Goal: Information Seeking & Learning: Learn about a topic

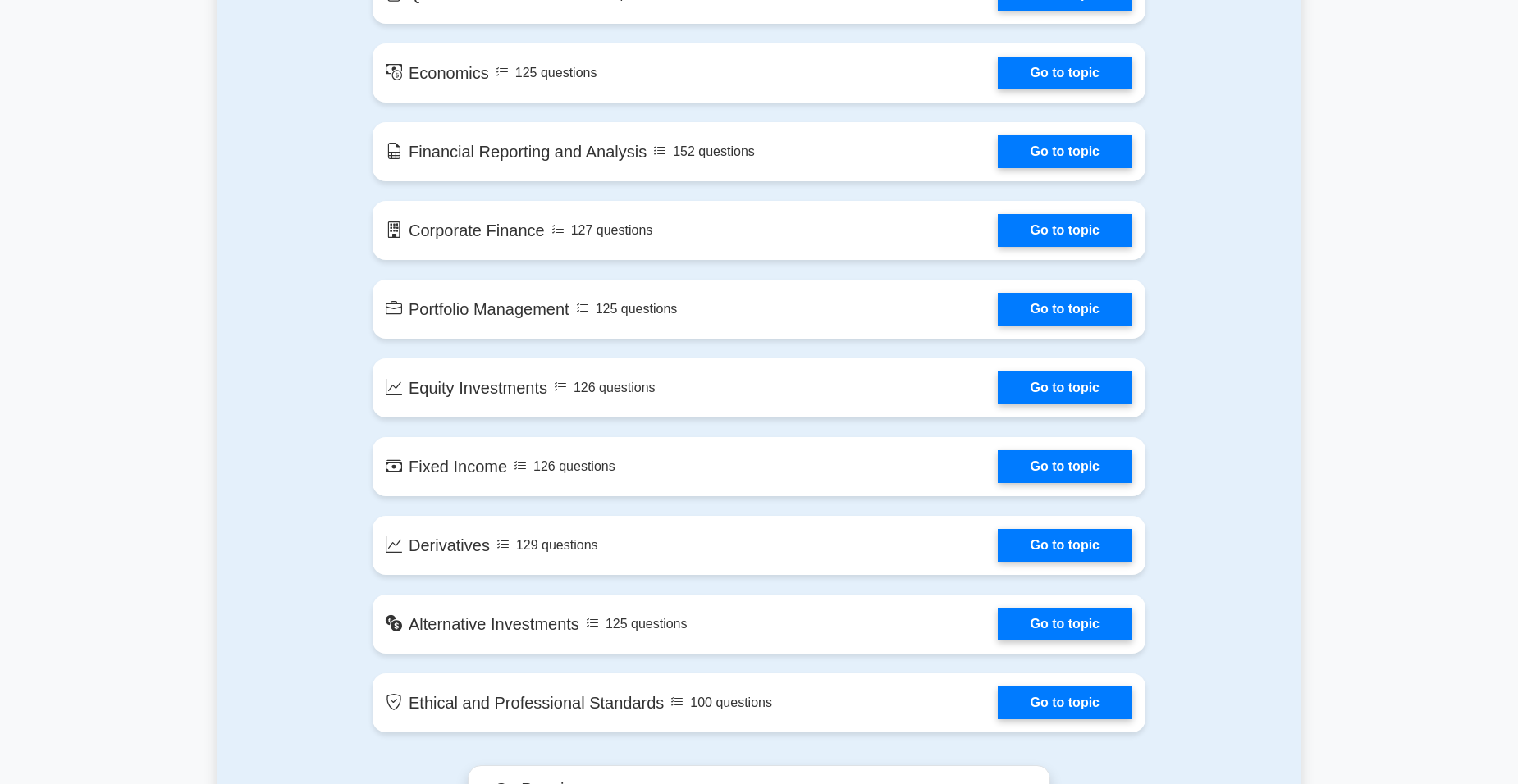
scroll to position [738, 0]
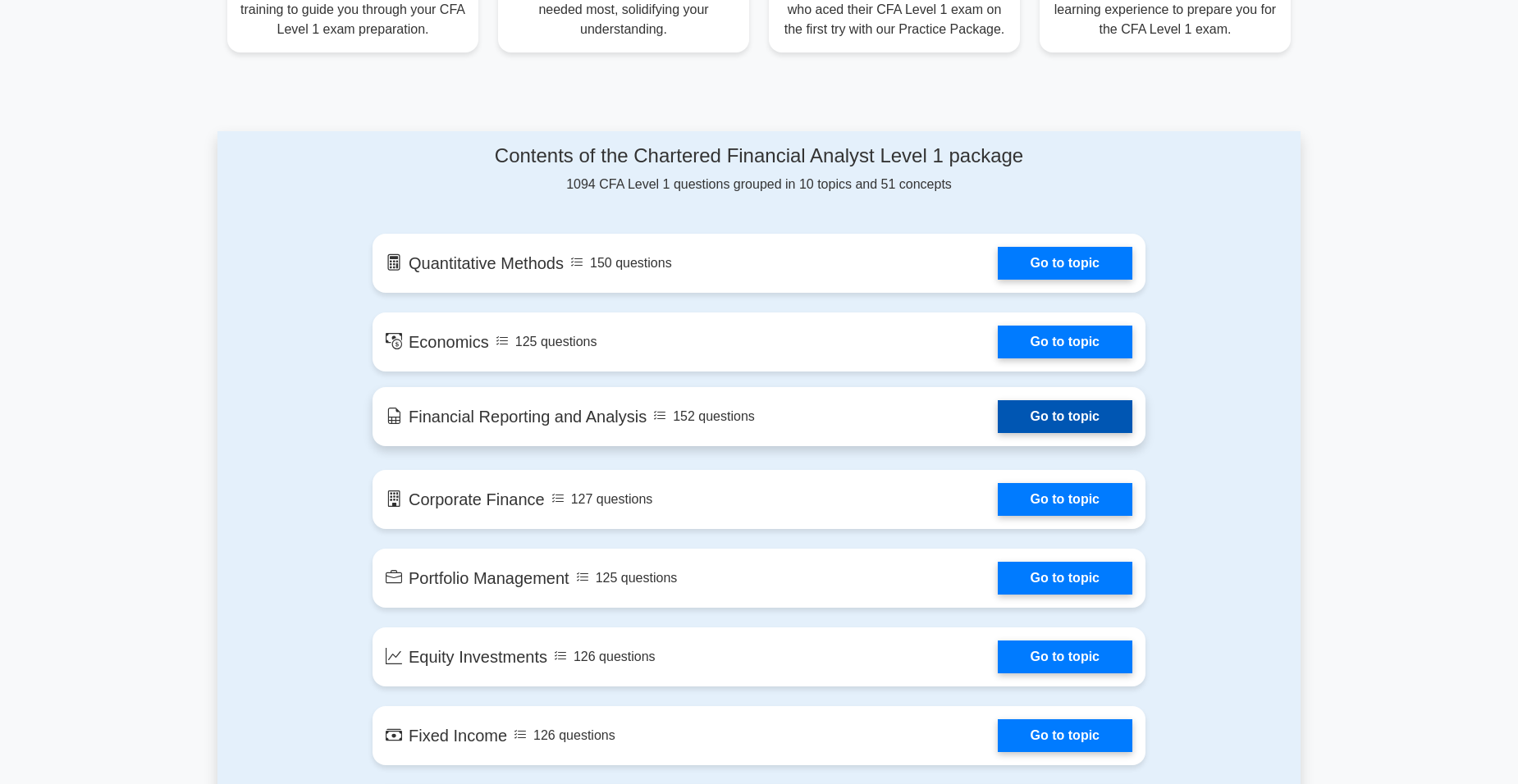
click at [1083, 427] on link "Go to topic" at bounding box center [1065, 417] width 134 height 33
click at [1097, 418] on link "Go to topic" at bounding box center [1065, 417] width 134 height 33
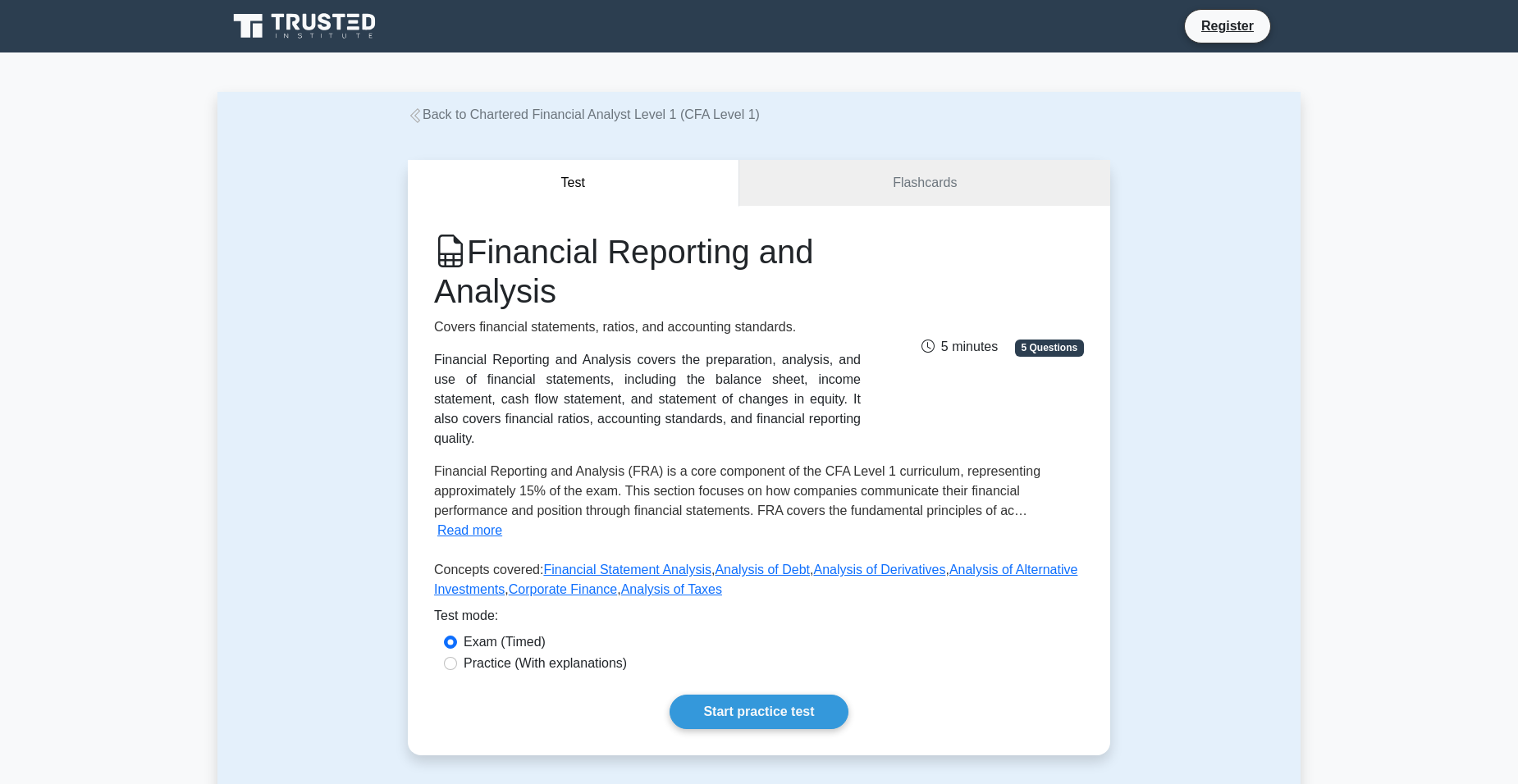
click at [493, 654] on label "Practice (With explanations)" at bounding box center [546, 663] width 163 height 20
click at [457, 657] on input "Practice (With explanations)" at bounding box center [451, 664] width 13 height 13
radio input "true"
click at [513, 633] on label "Exam (Timed)" at bounding box center [505, 642] width 82 height 20
click at [457, 635] on input "Exam (Timed)" at bounding box center [451, 642] width 13 height 13
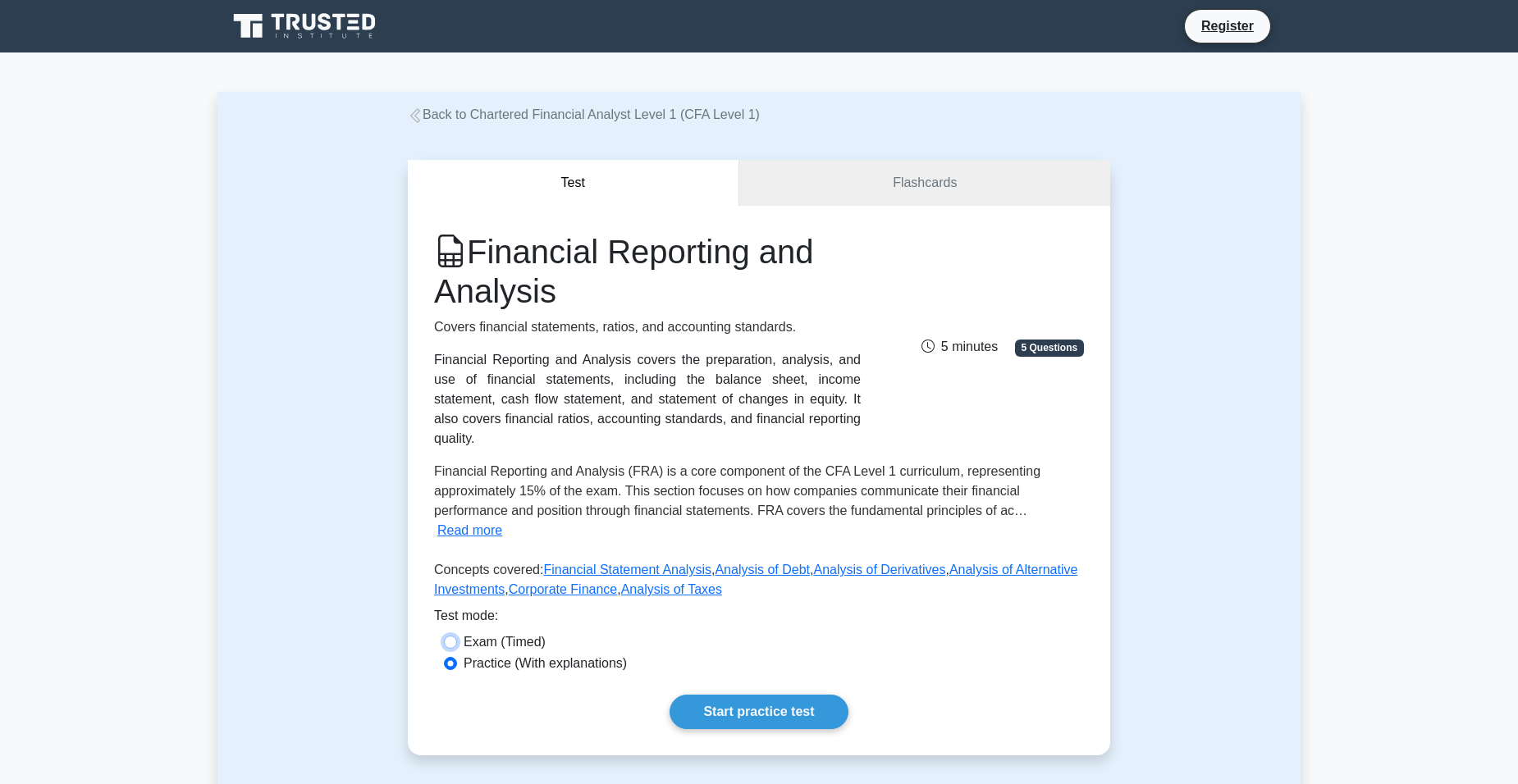
radio input "true"
click at [806, 695] on link "Start practice test" at bounding box center [759, 712] width 178 height 35
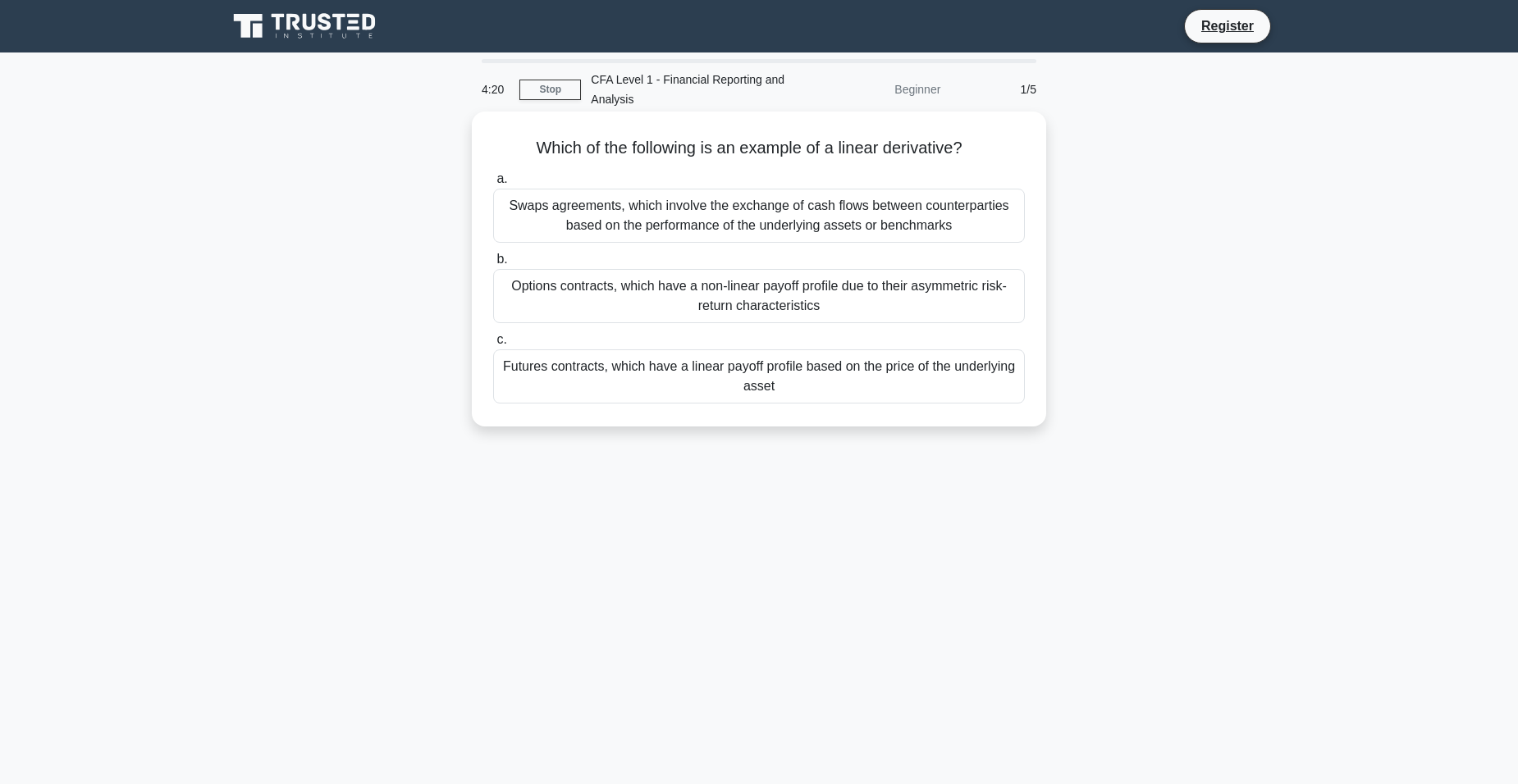
click at [909, 225] on div "Swaps agreements, which involve the exchange of cash flows between counterparti…" at bounding box center [759, 216] width 532 height 54
click at [493, 185] on input "a. Swaps agreements, which involve the exchange of cash flows between counterpa…" at bounding box center [493, 178] width 0 height 11
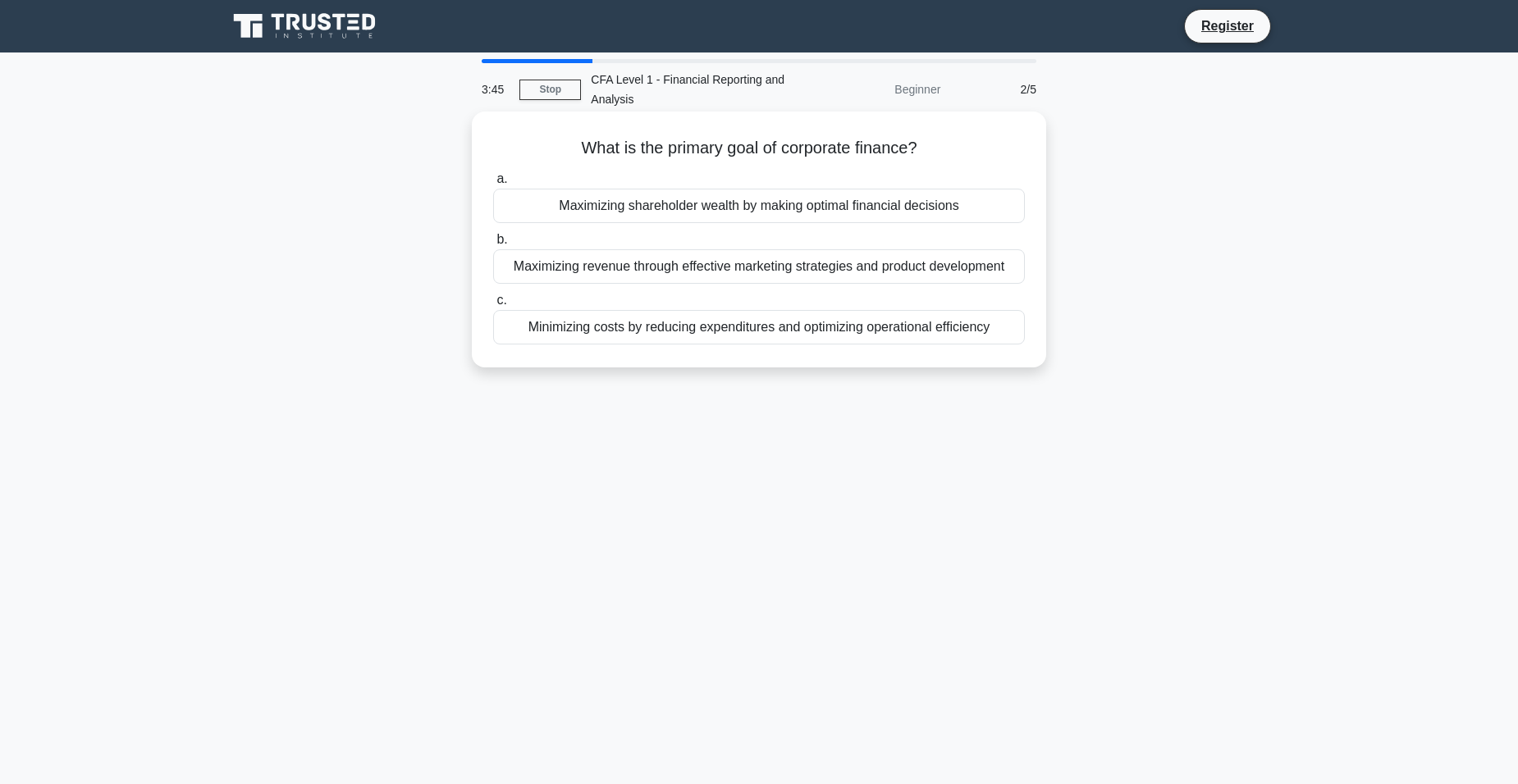
click at [953, 323] on div "Minimizing costs by reducing expenditures and optimizing operational efficiency" at bounding box center [759, 328] width 532 height 35
click at [493, 306] on input "c. Minimizing costs by reducing expenditures and optimizing operational efficie…" at bounding box center [493, 300] width 0 height 11
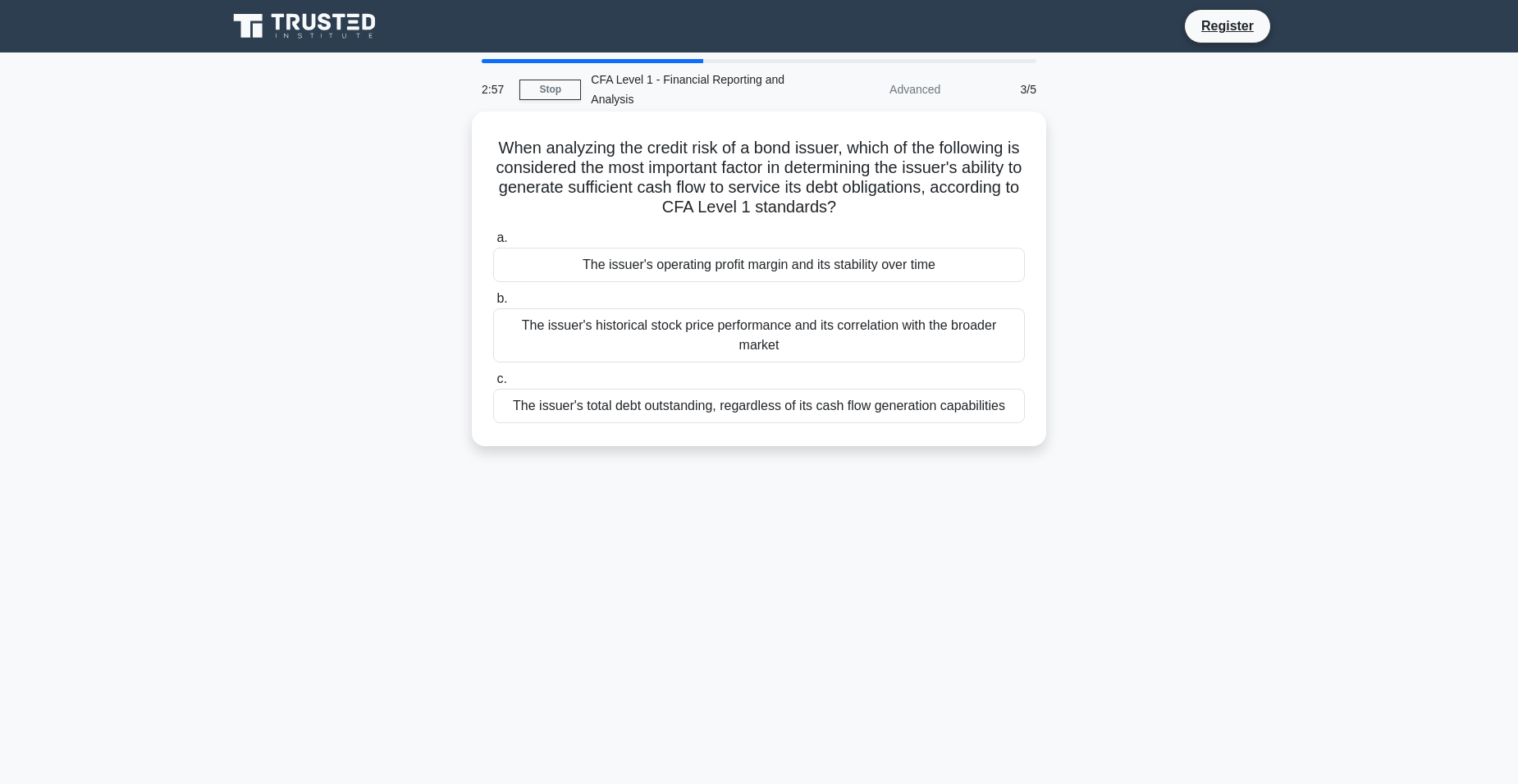
click at [805, 406] on div "The issuer's total debt outstanding, regardless of its cash flow generation cap…" at bounding box center [759, 406] width 532 height 35
click at [493, 384] on input "c. The issuer's total debt outstanding, regardless of its cash flow generation …" at bounding box center [493, 379] width 0 height 11
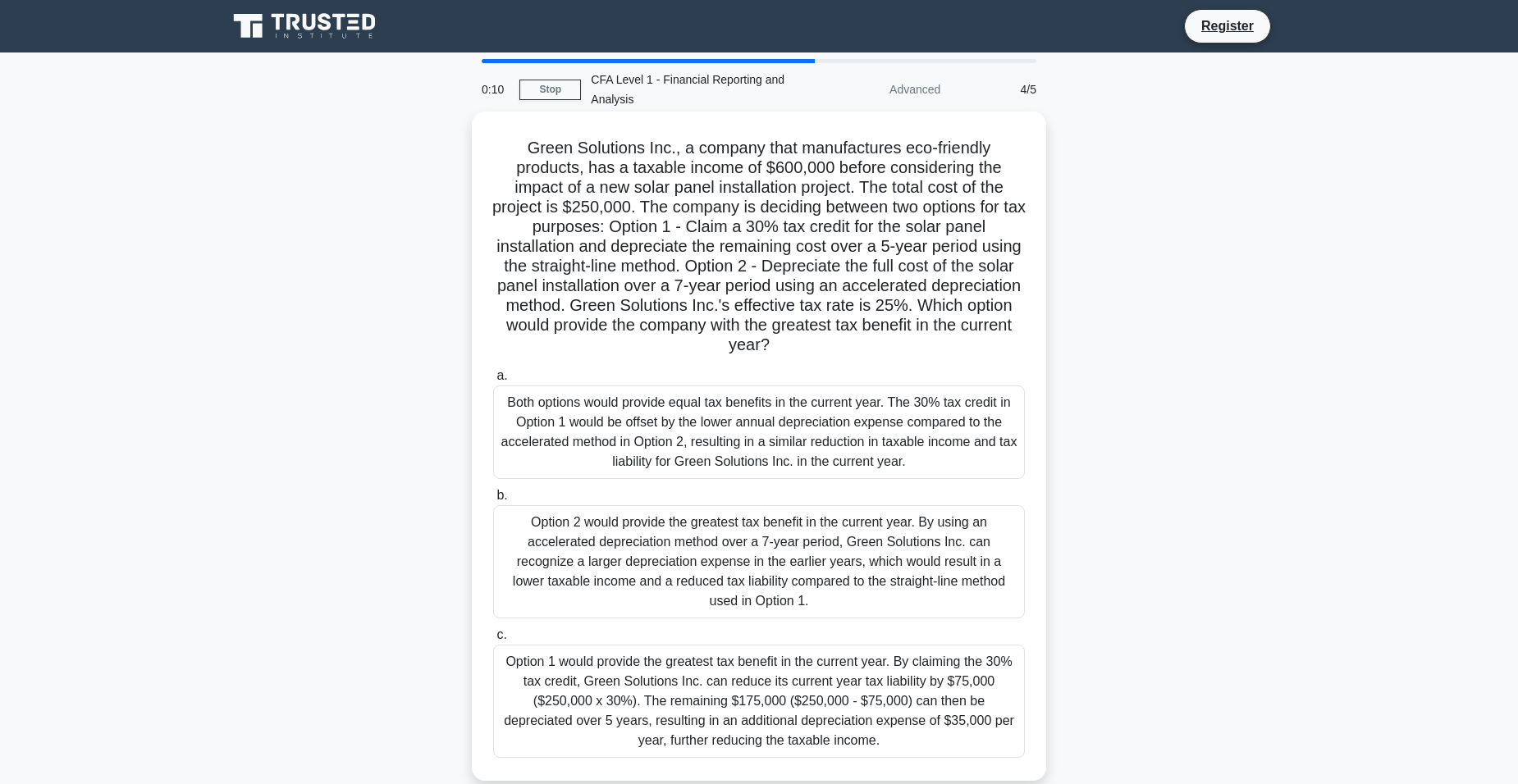
click at [763, 585] on div "Option 2 would provide the greatest tax benefit in the current year. By using a…" at bounding box center [759, 562] width 532 height 113
click at [493, 501] on input "b. Option 2 would provide the greatest tax benefit in the current year. By usin…" at bounding box center [493, 496] width 0 height 11
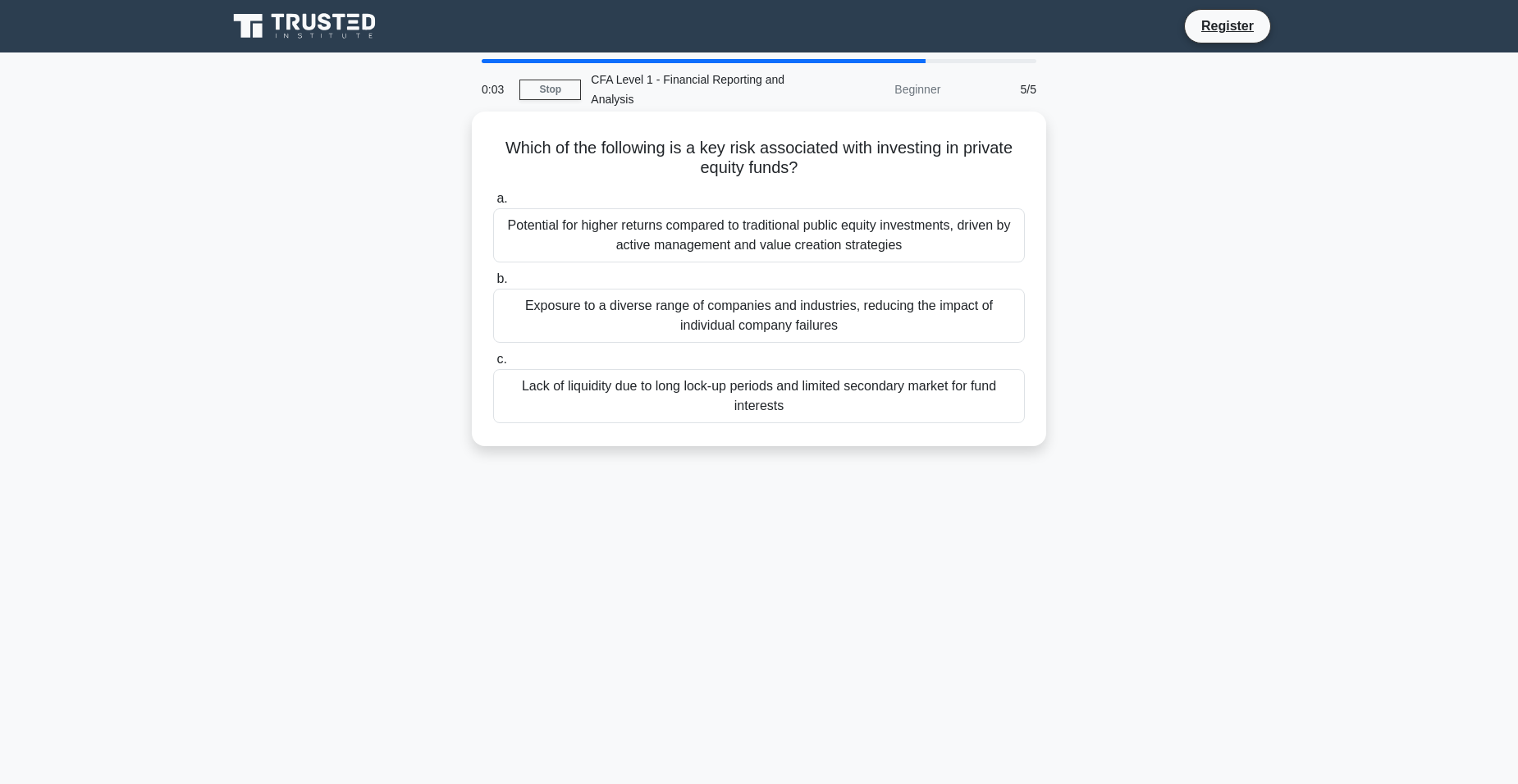
click at [893, 325] on div "Exposure to a diverse range of companies and industries, reducing the impact of…" at bounding box center [759, 315] width 532 height 54
click at [493, 285] on input "b. Exposure to a diverse range of companies and industries, reducing the impact…" at bounding box center [493, 279] width 0 height 11
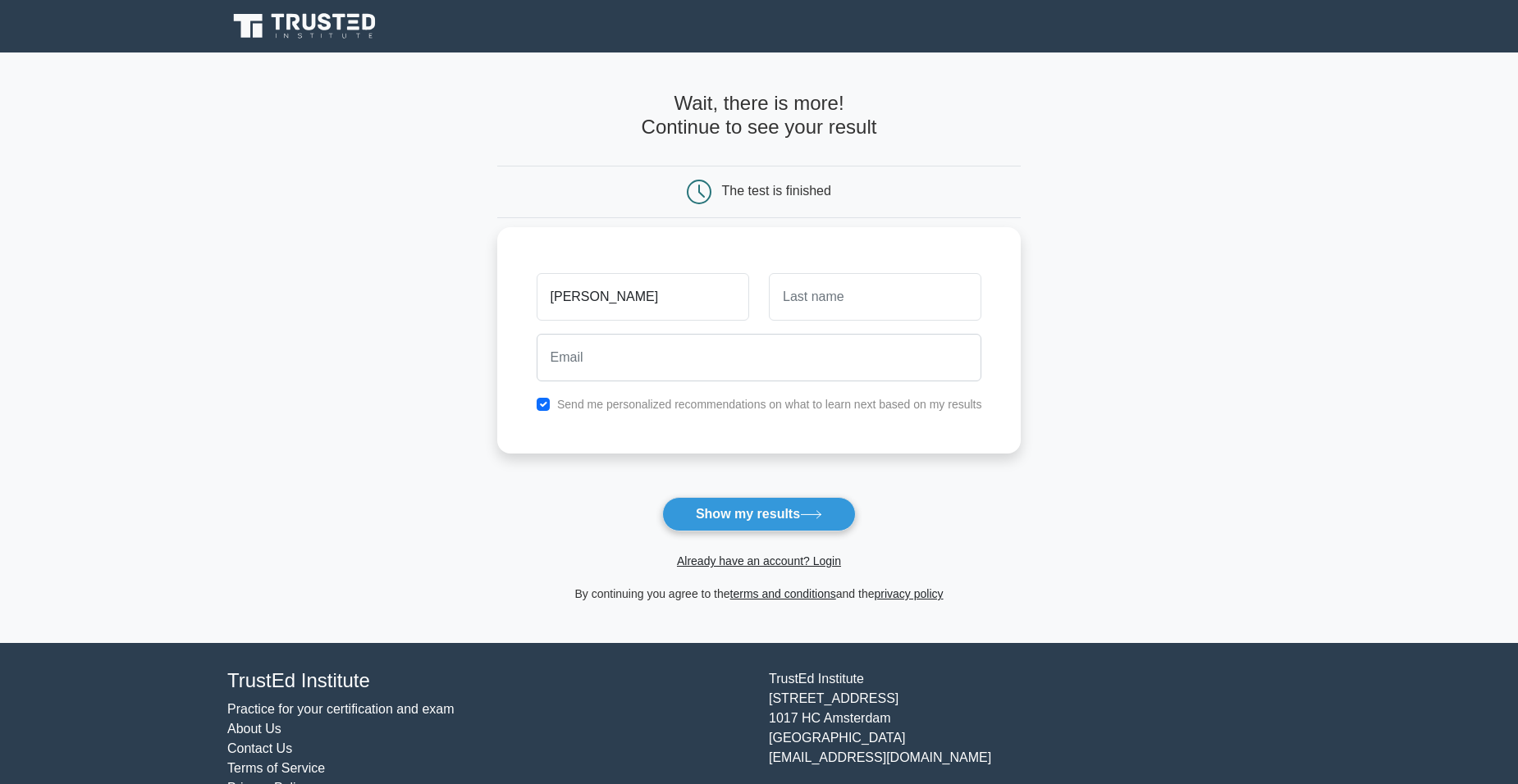
type input "[PERSON_NAME]"
click at [901, 302] on input "text" at bounding box center [876, 297] width 213 height 48
type input "Alali"
click at [789, 368] on input "email" at bounding box center [759, 357] width 446 height 48
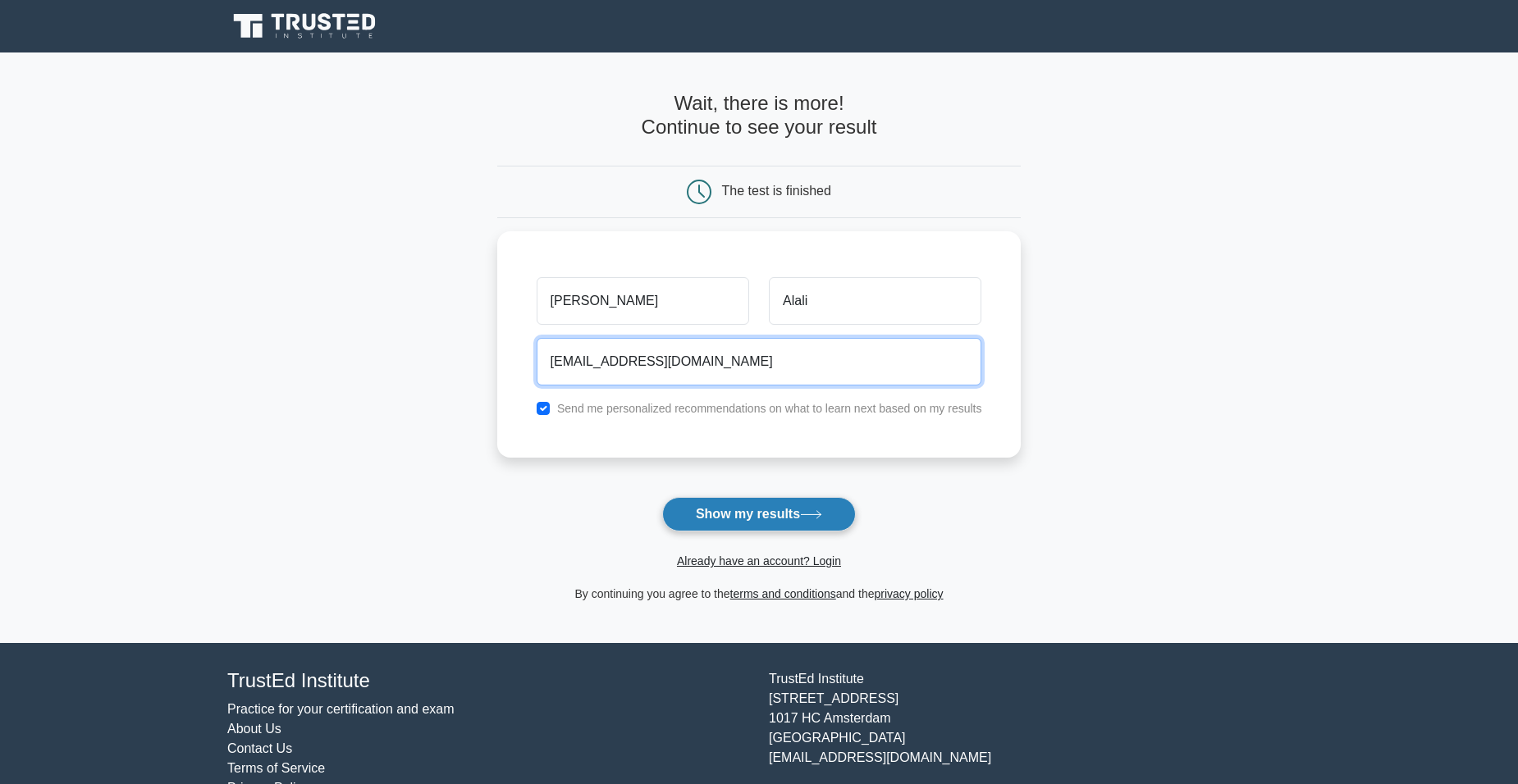
type input "ahmadalali504@gmail.com"
click at [759, 508] on button "Show my results" at bounding box center [759, 515] width 194 height 35
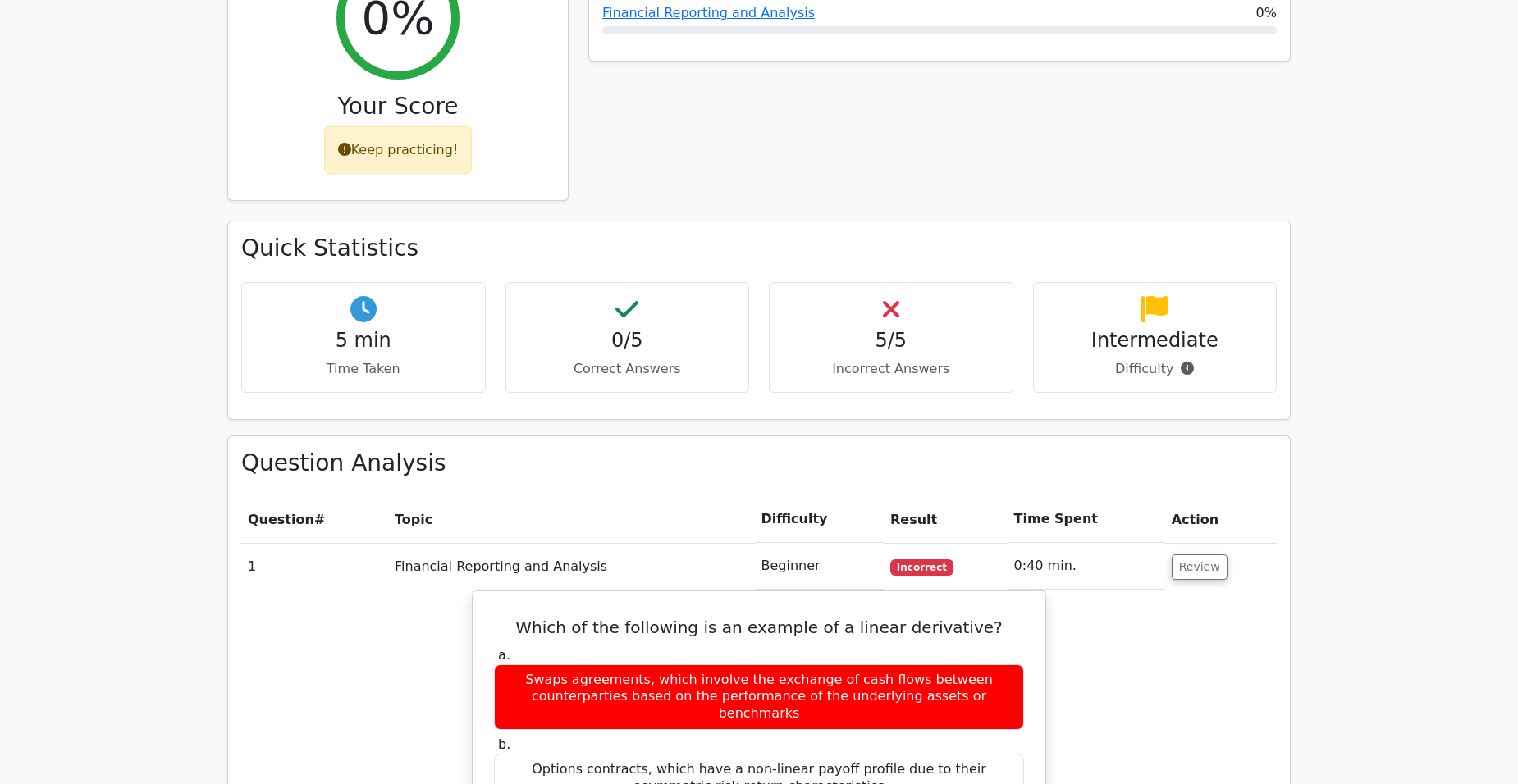
scroll to position [738, 0]
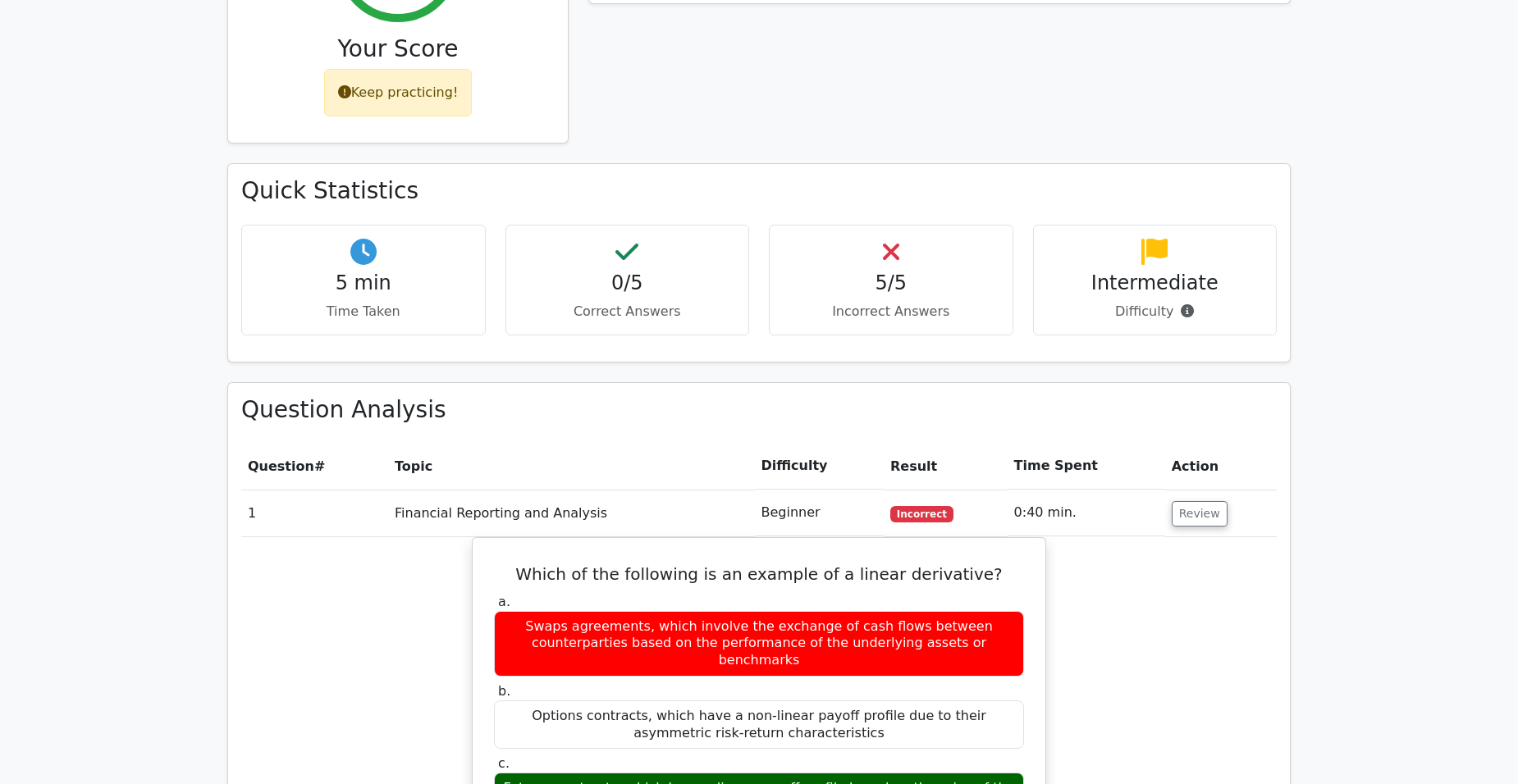
click at [1341, 634] on main "Go Premium Chartered Financial Analyst Level 1 Preparation Package (2025) 1094 …" at bounding box center [759, 691] width 1518 height 2756
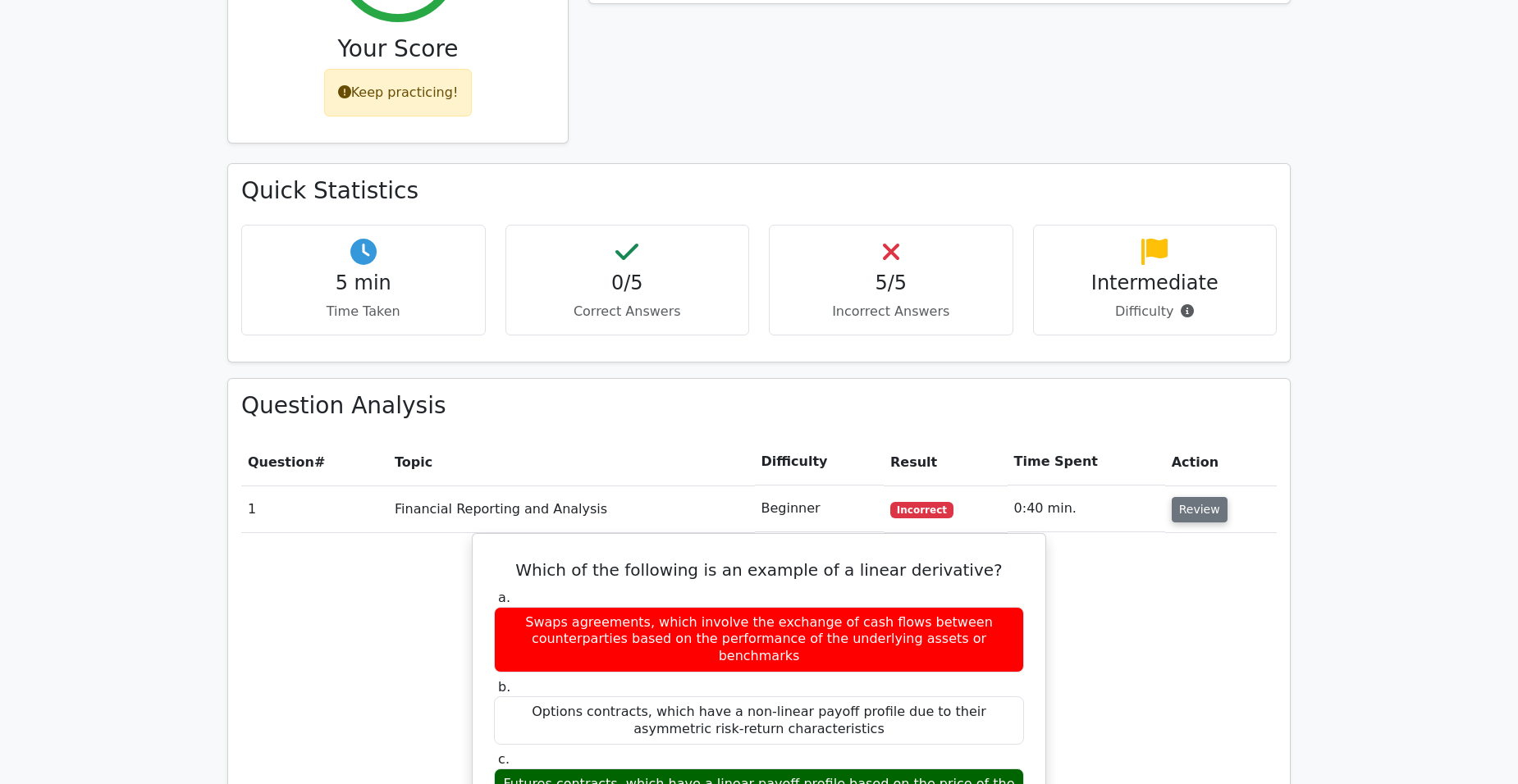
click at [1184, 497] on button "Review" at bounding box center [1200, 510] width 56 height 26
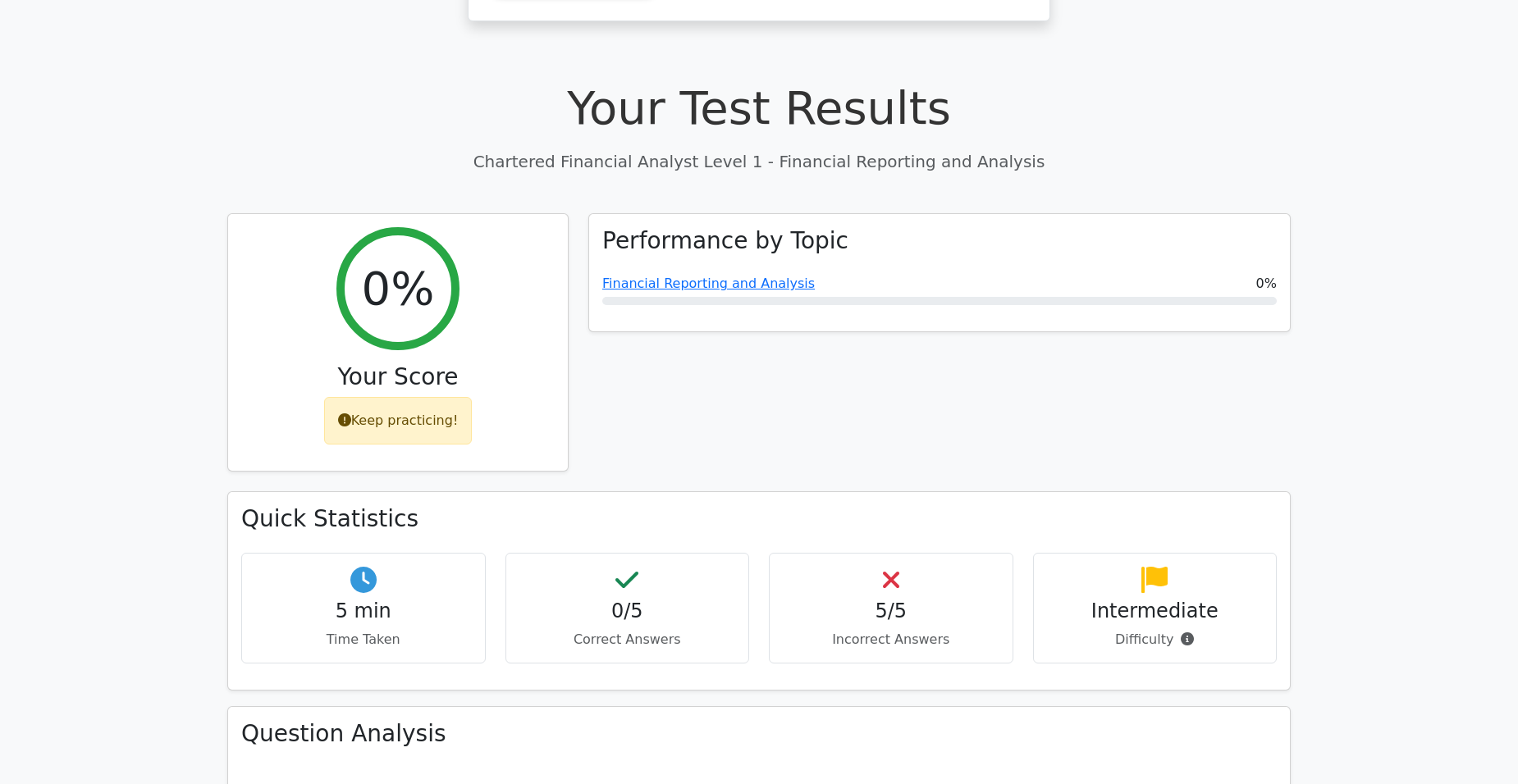
scroll to position [0, 0]
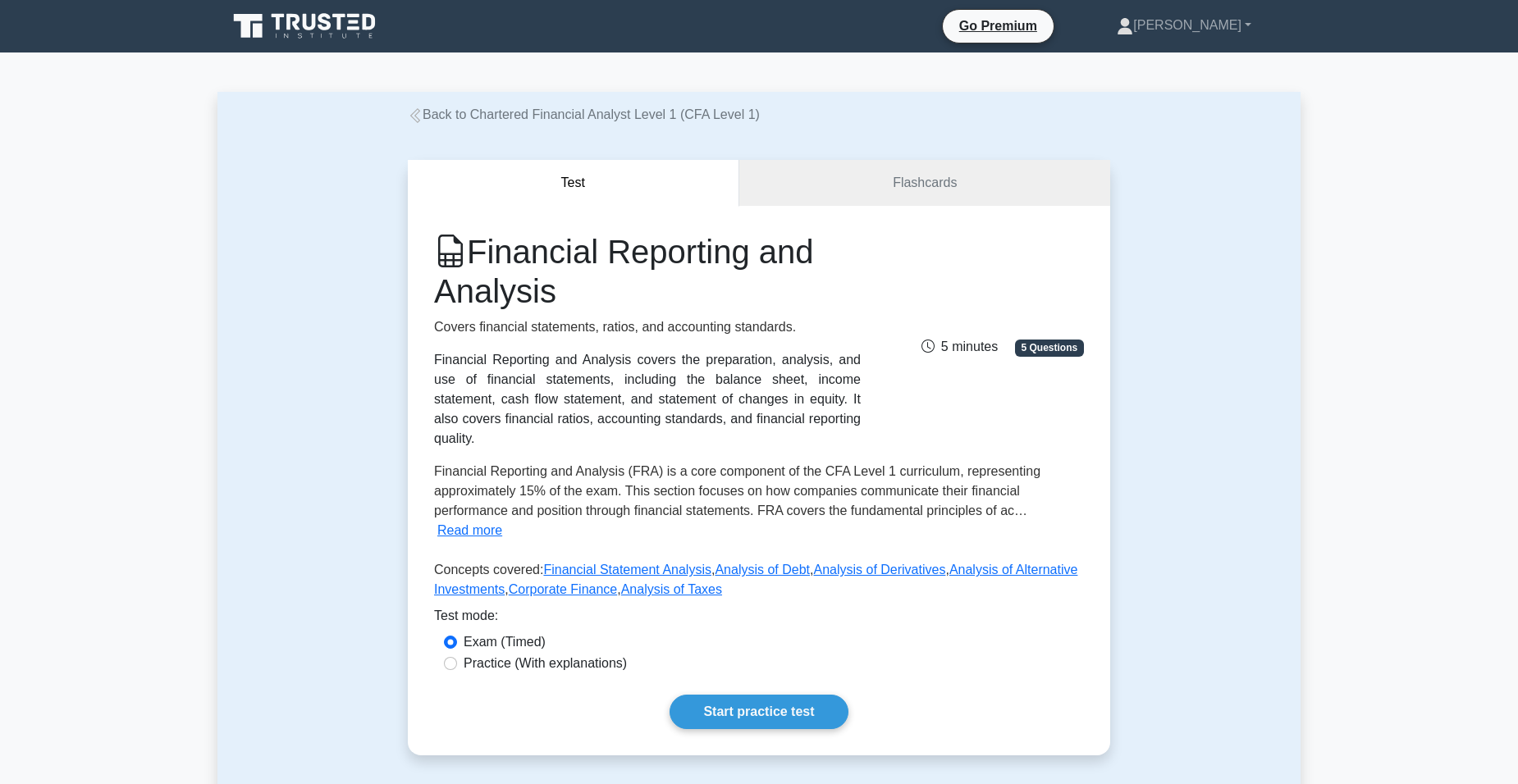
click at [498, 654] on label "Practice (With explanations)" at bounding box center [546, 663] width 163 height 20
click at [457, 657] on input "Practice (With explanations)" at bounding box center [451, 664] width 13 height 13
radio input "true"
click at [715, 701] on link "Start practice test" at bounding box center [759, 712] width 178 height 35
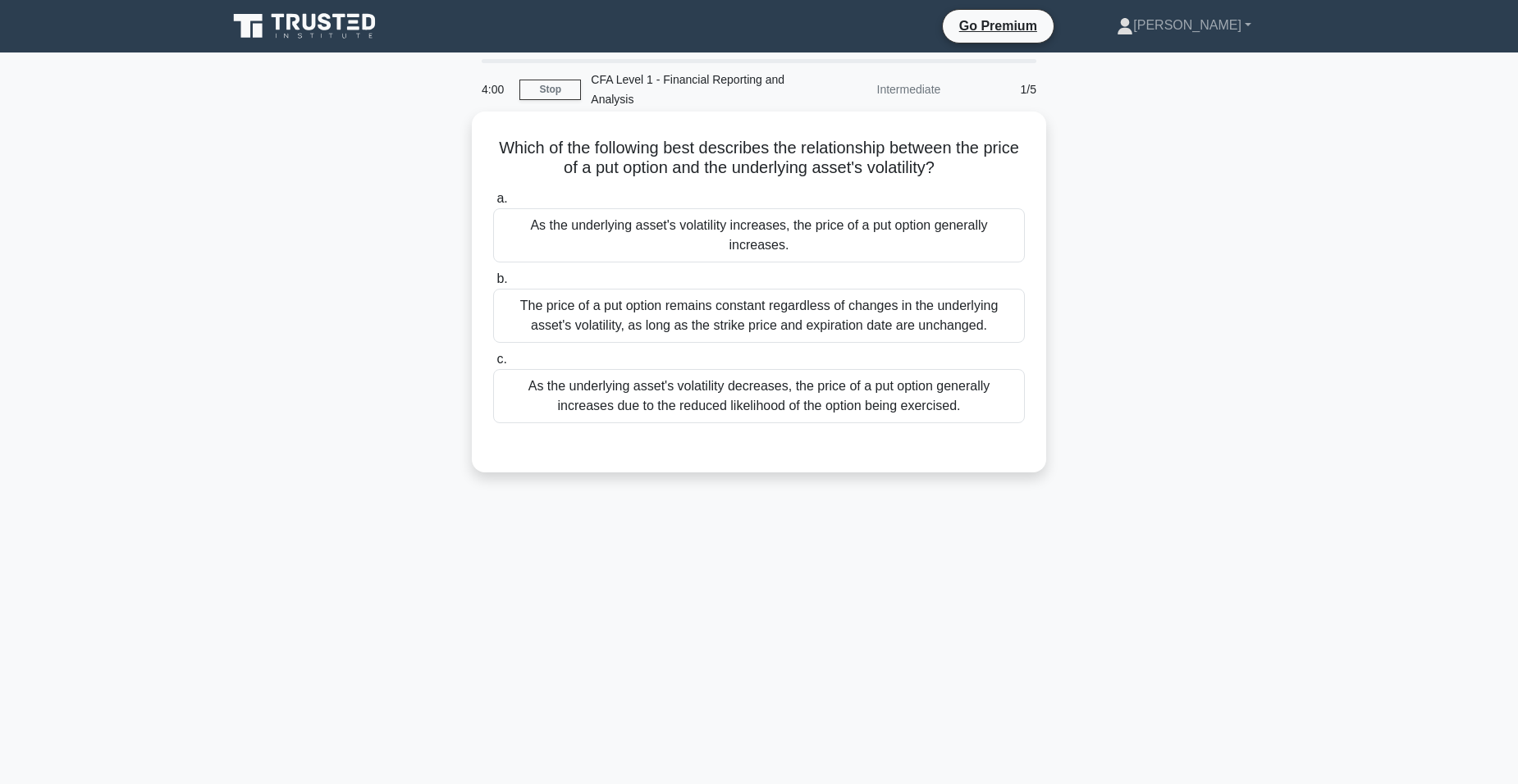
click at [752, 293] on div "The price of a put option remains constant regardless of changes in the underly…" at bounding box center [759, 315] width 532 height 54
click at [493, 285] on input "b. The price of a put option remains constant regardless of changes in the unde…" at bounding box center [493, 279] width 0 height 11
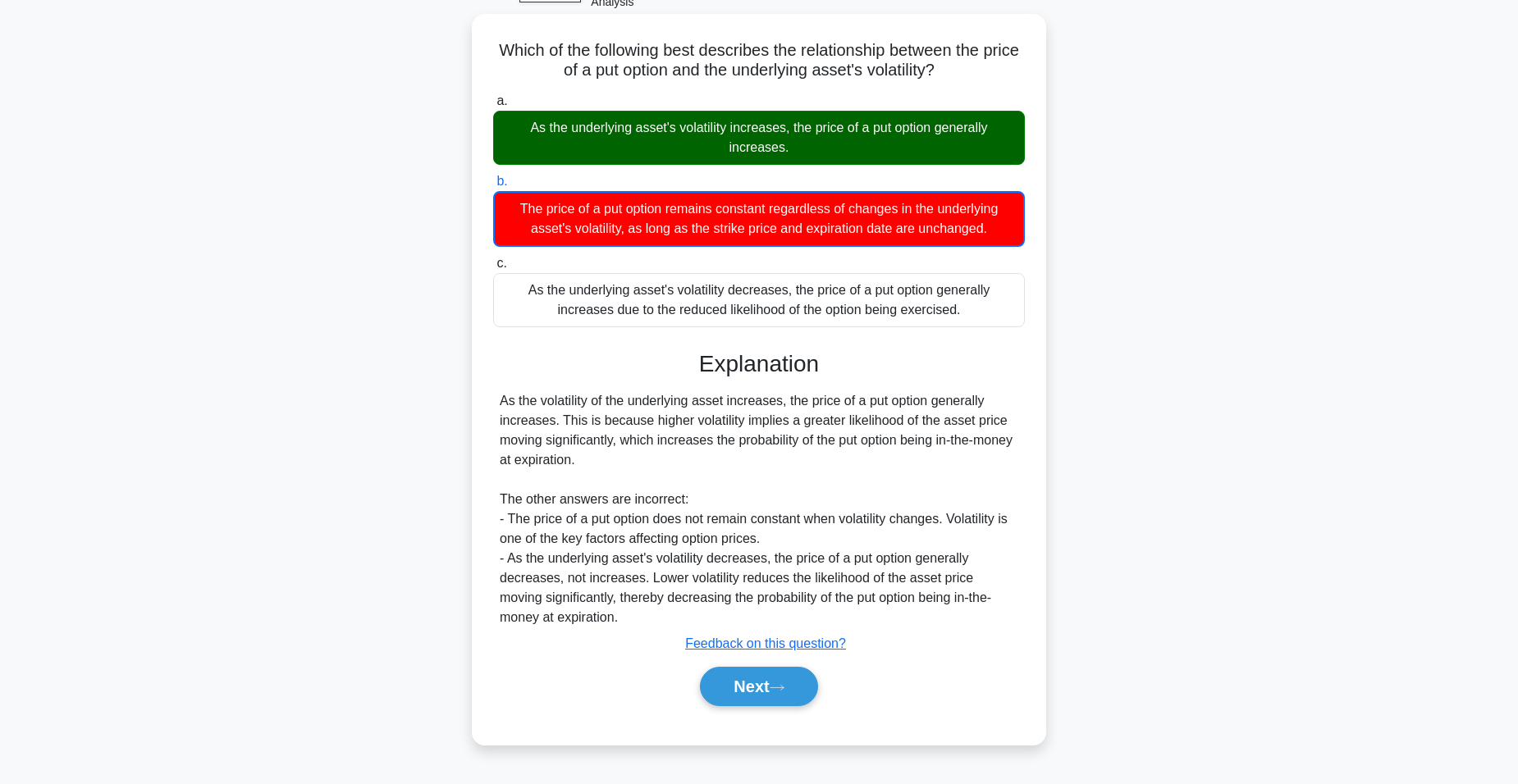
scroll to position [102, 0]
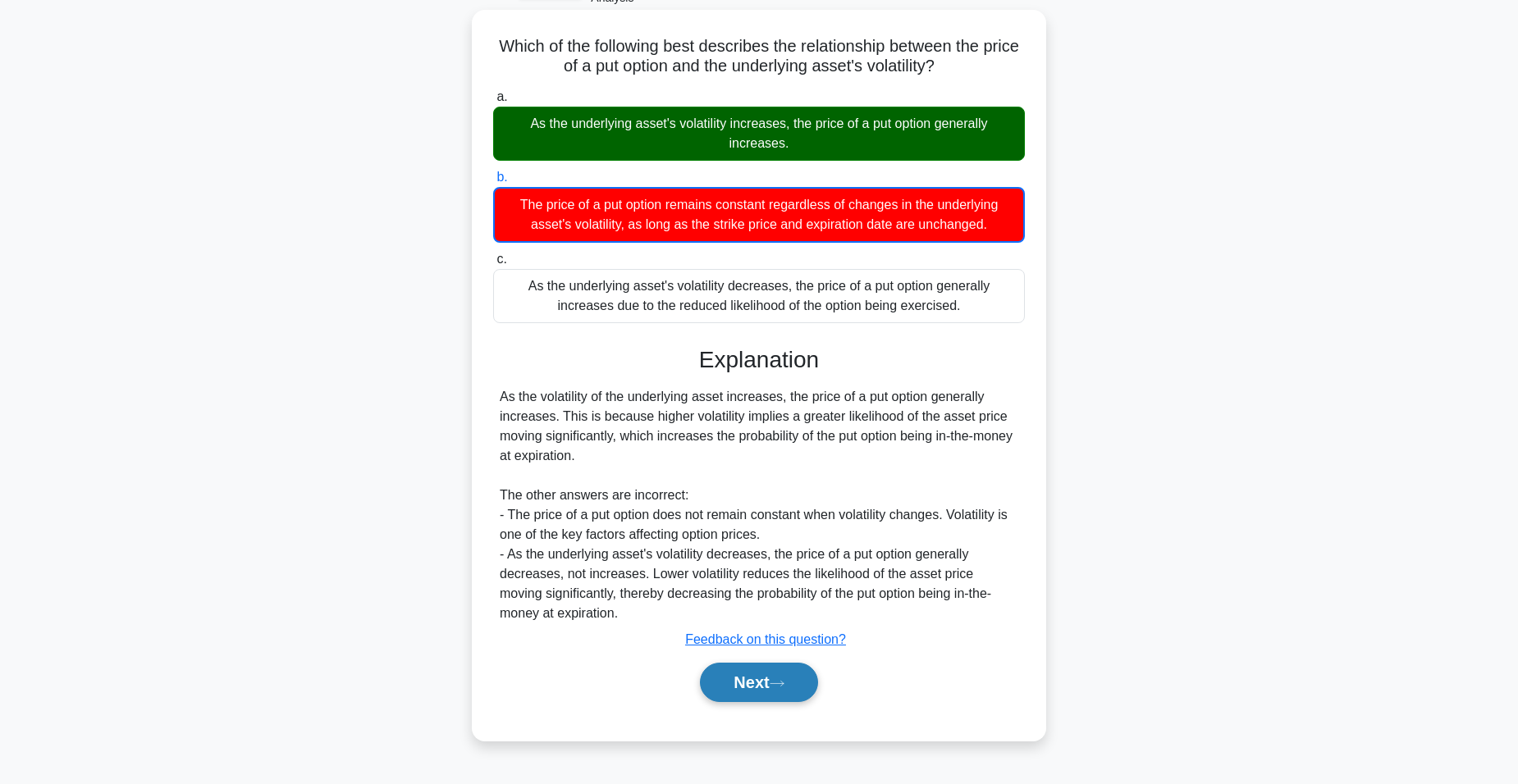
click at [749, 686] on button "Next" at bounding box center [759, 682] width 117 height 39
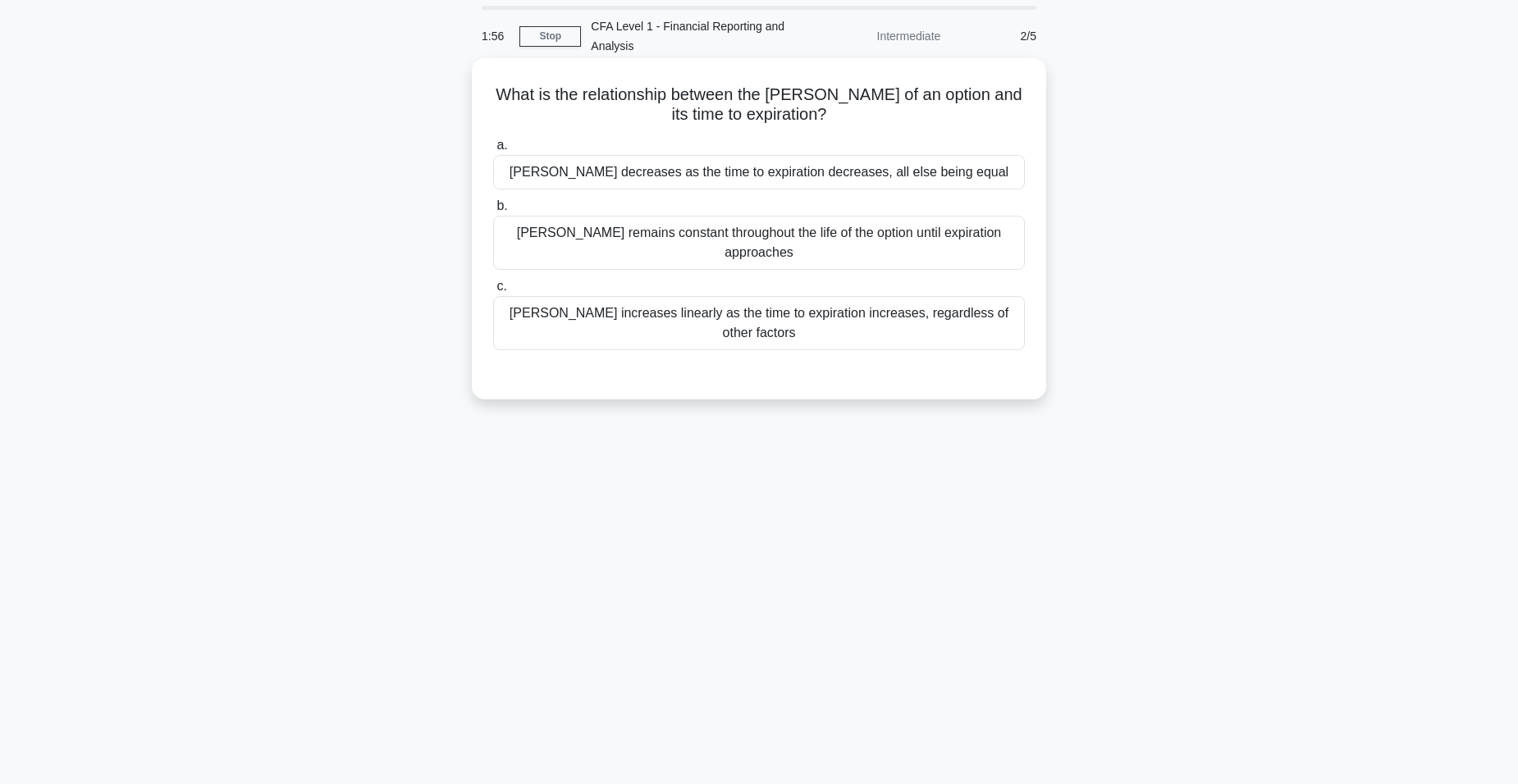
scroll to position [0, 0]
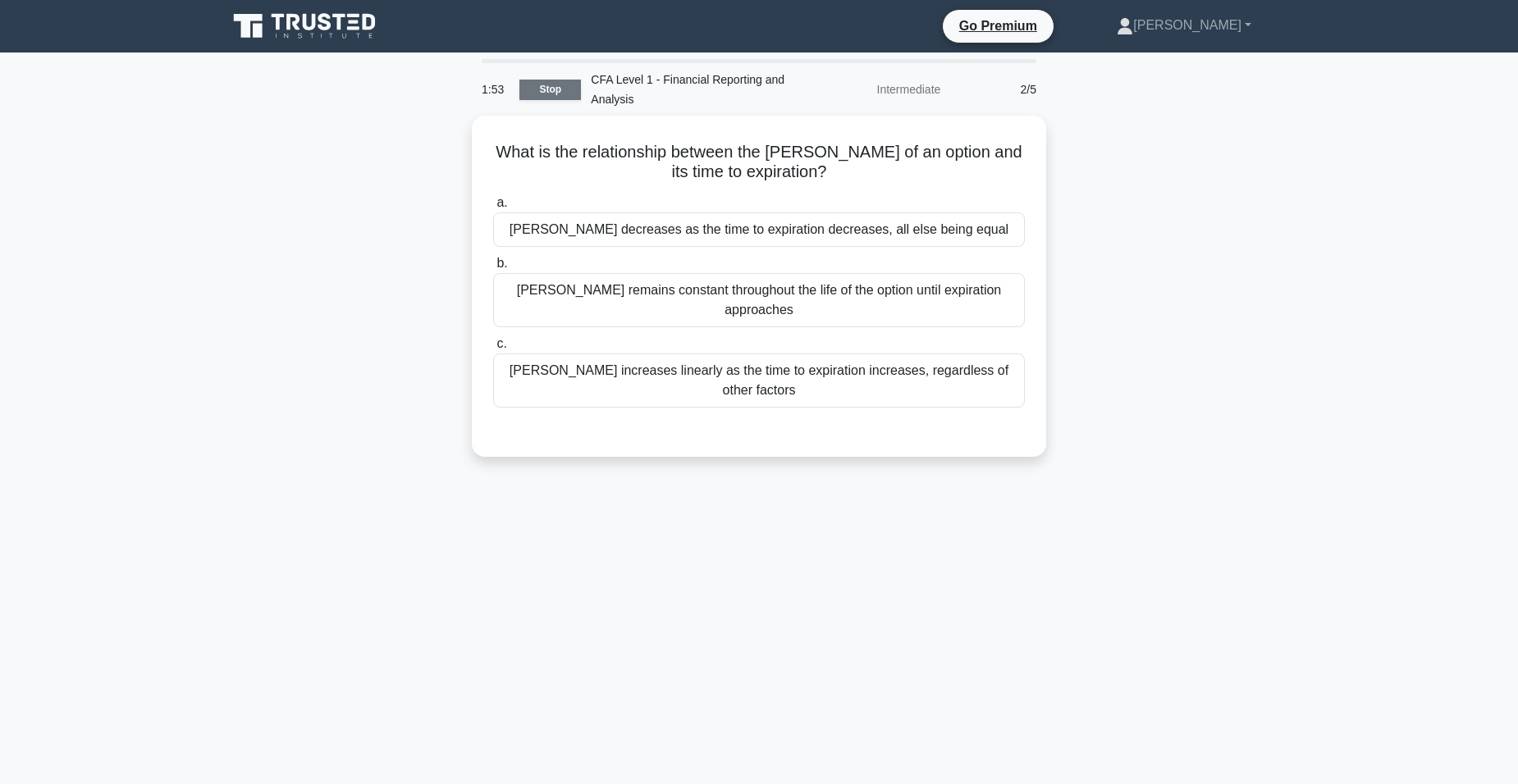
click at [569, 97] on link "Stop" at bounding box center [550, 89] width 61 height 20
click at [884, 351] on div "Vega increases linearly as the time to expiration increases, regardless of othe…" at bounding box center [759, 377] width 532 height 54
click at [493, 345] on input "c. Vega increases linearly as the time to expiration increases, regardless of o…" at bounding box center [493, 339] width 0 height 11
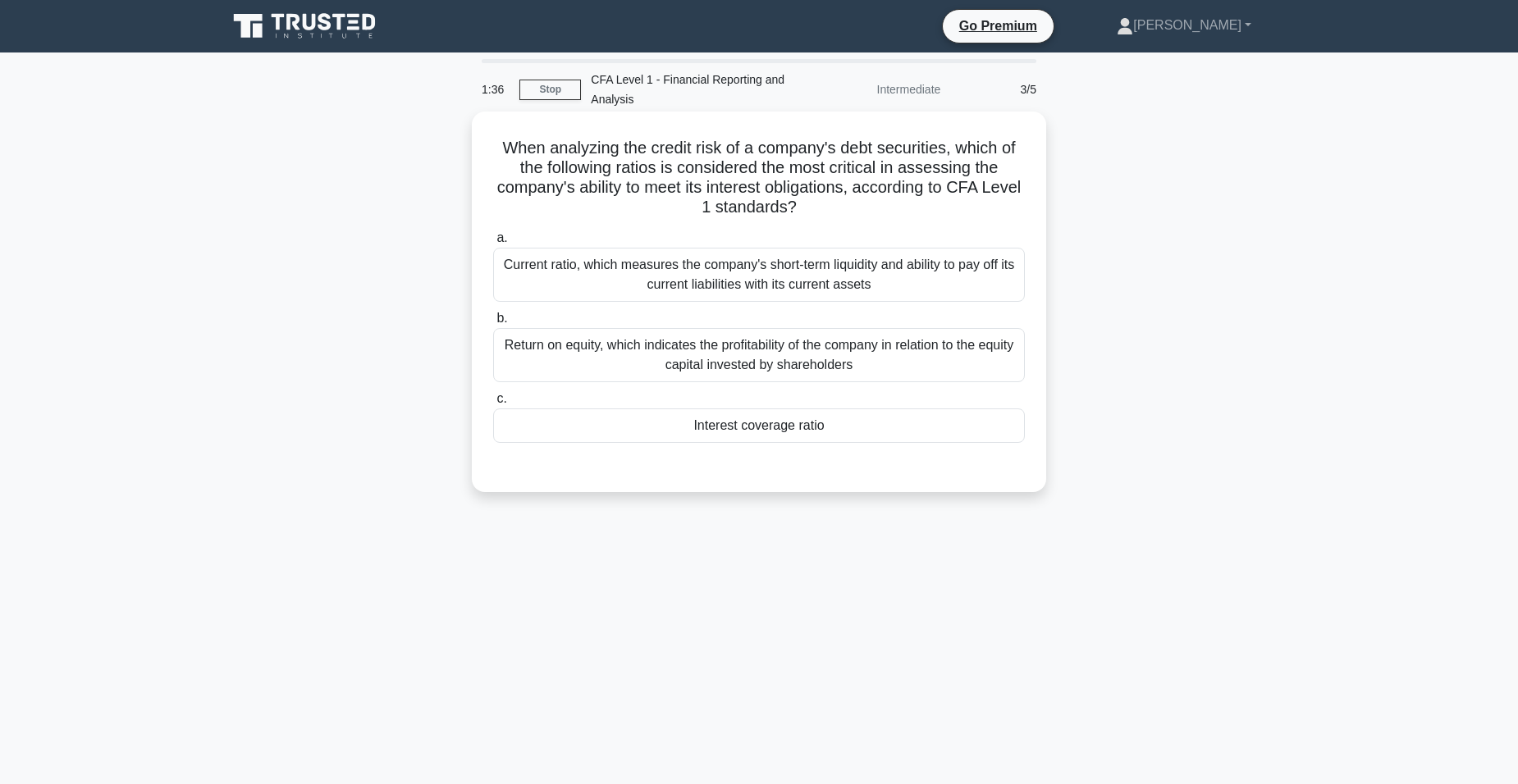
click at [919, 281] on div "Current ratio, which measures the company's short-term liquidity and ability to…" at bounding box center [759, 274] width 532 height 54
click at [493, 243] on input "a. Current ratio, which measures the company's short-term liquidity and ability…" at bounding box center [493, 238] width 0 height 11
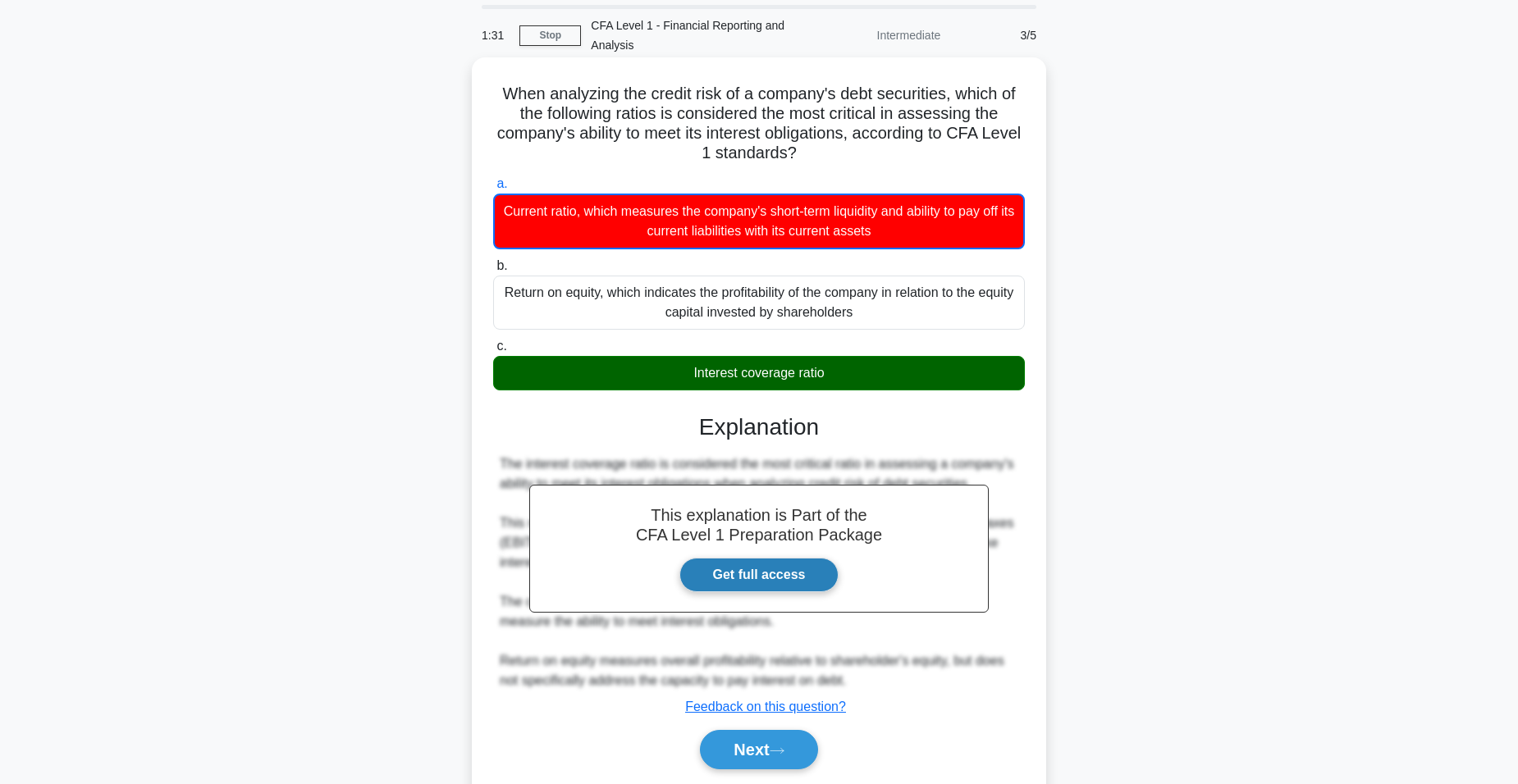
scroll to position [110, 0]
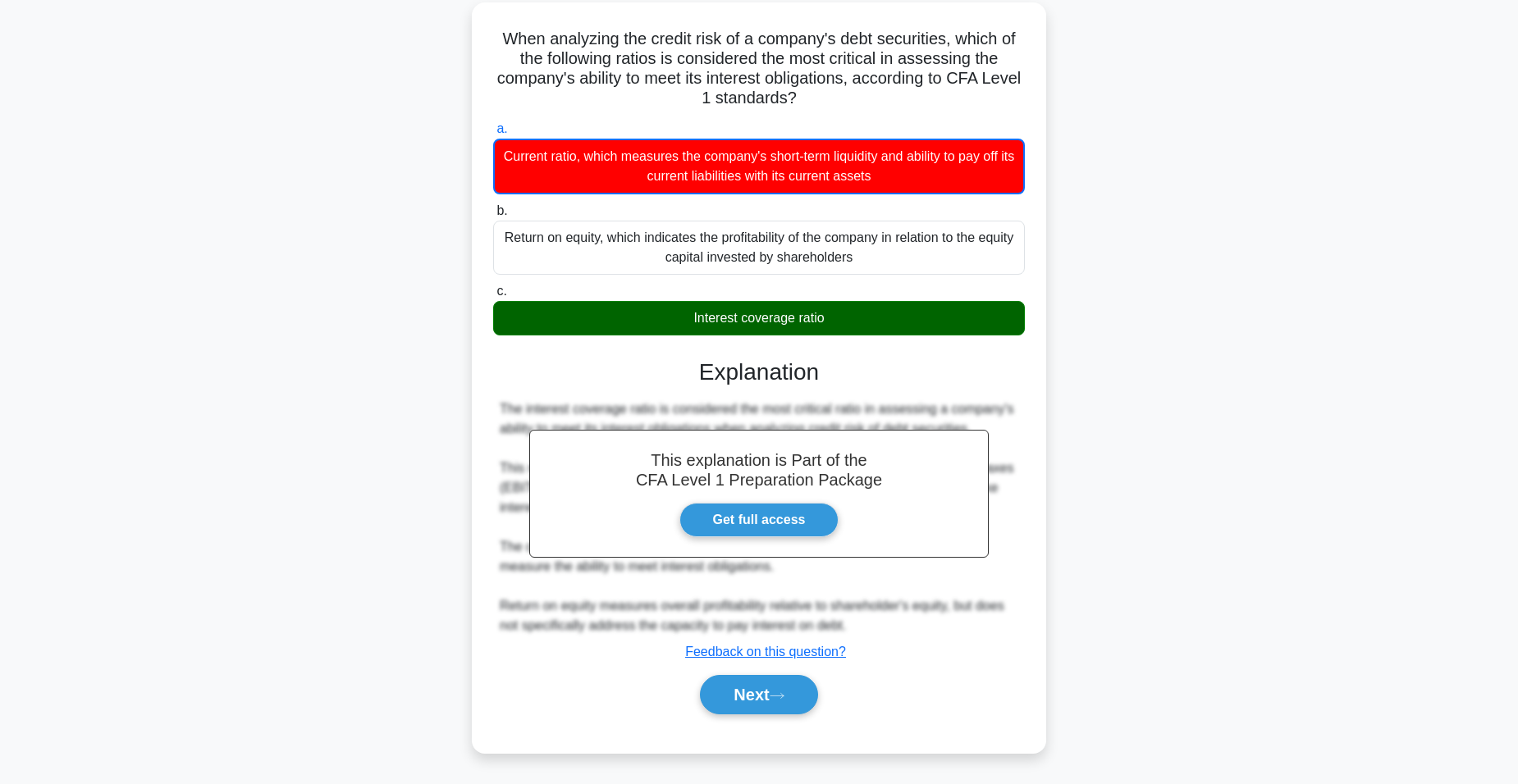
click at [769, 719] on div "Next" at bounding box center [759, 695] width 532 height 53
click at [772, 712] on button "Next" at bounding box center [759, 694] width 117 height 39
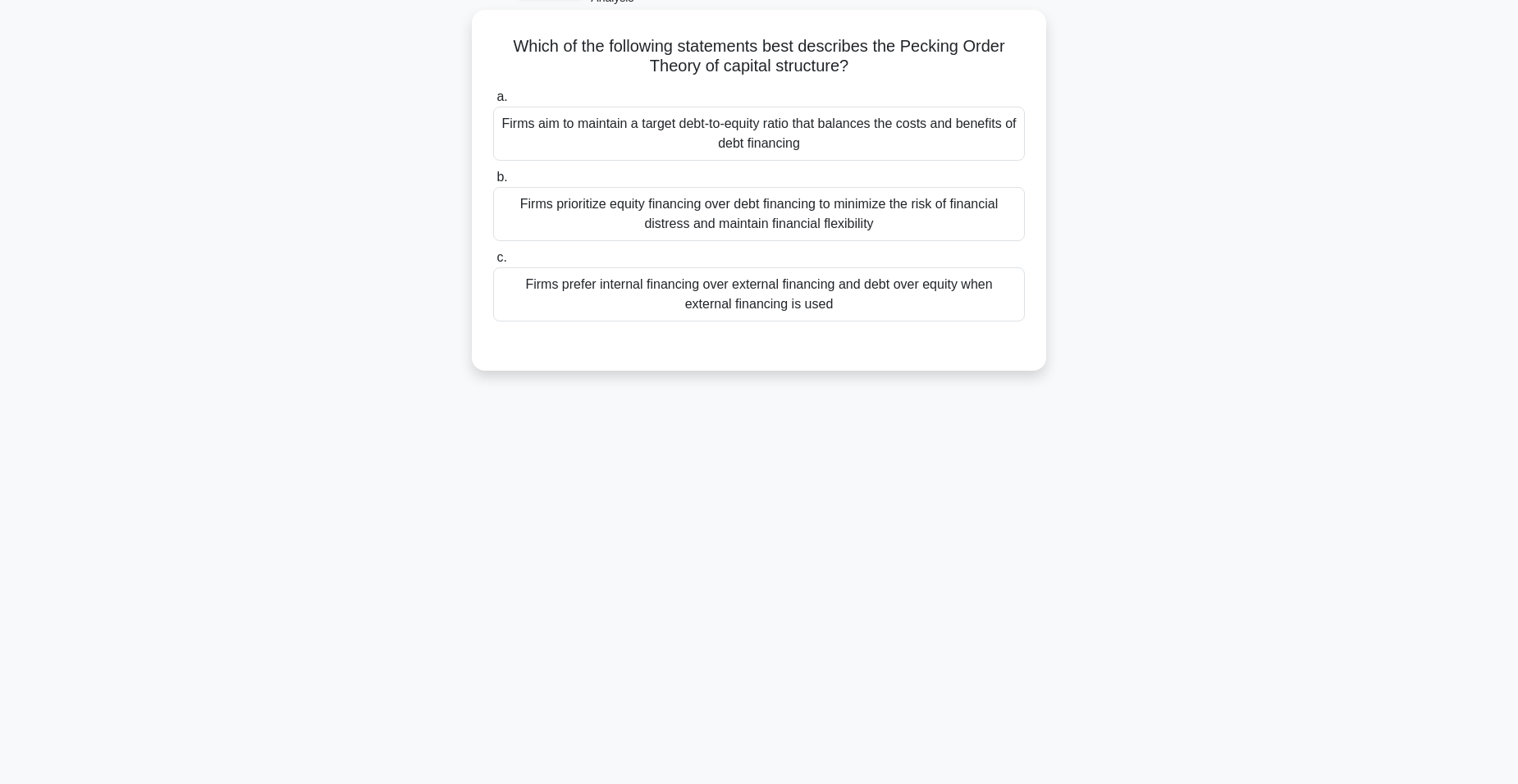
click at [807, 214] on div "Firms prioritize equity financing over debt financing to minimize the risk of f…" at bounding box center [759, 214] width 532 height 54
click at [493, 183] on input "b. Firms prioritize equity financing over debt financing to minimize the risk o…" at bounding box center [493, 177] width 0 height 11
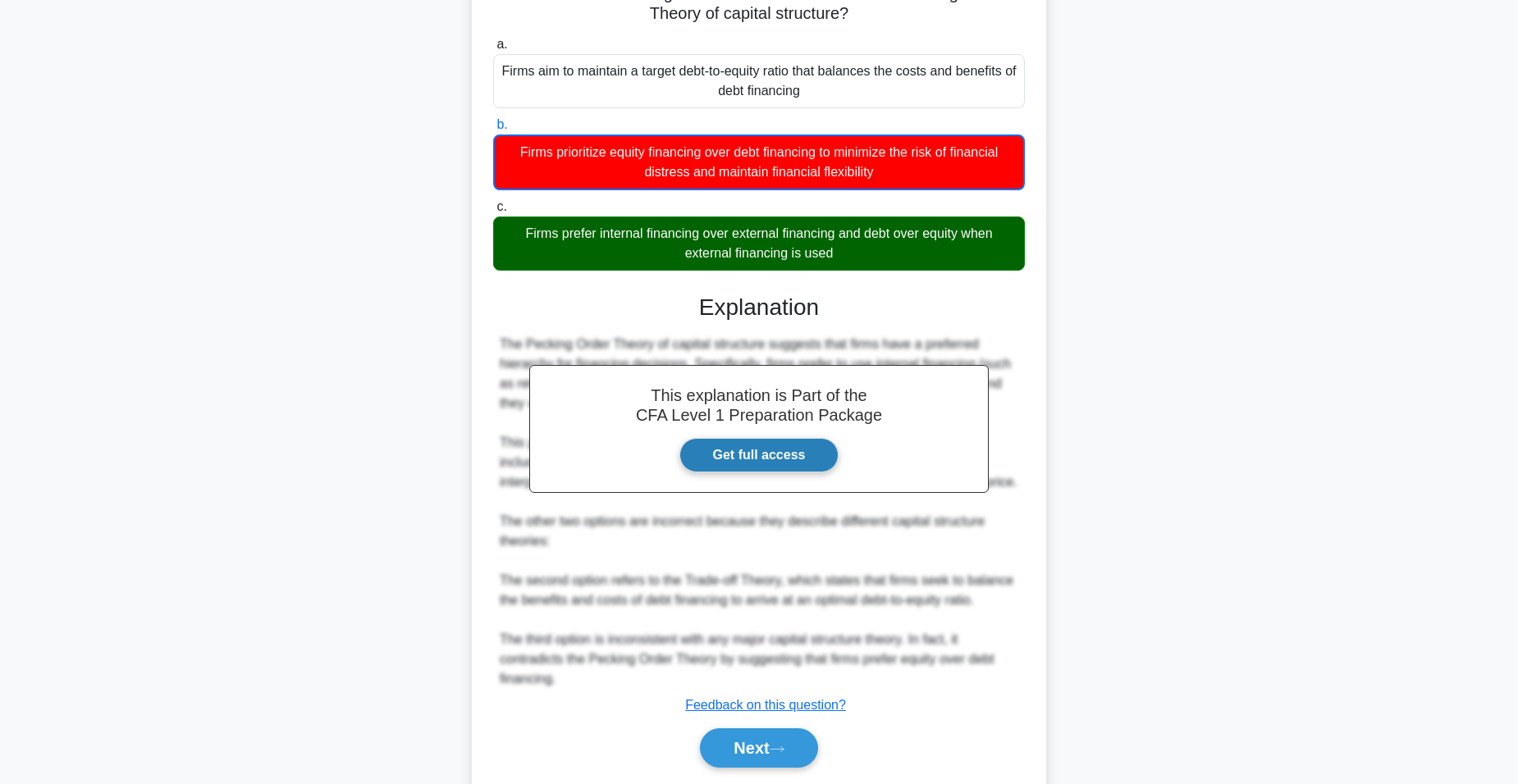
scroll to position [208, 0]
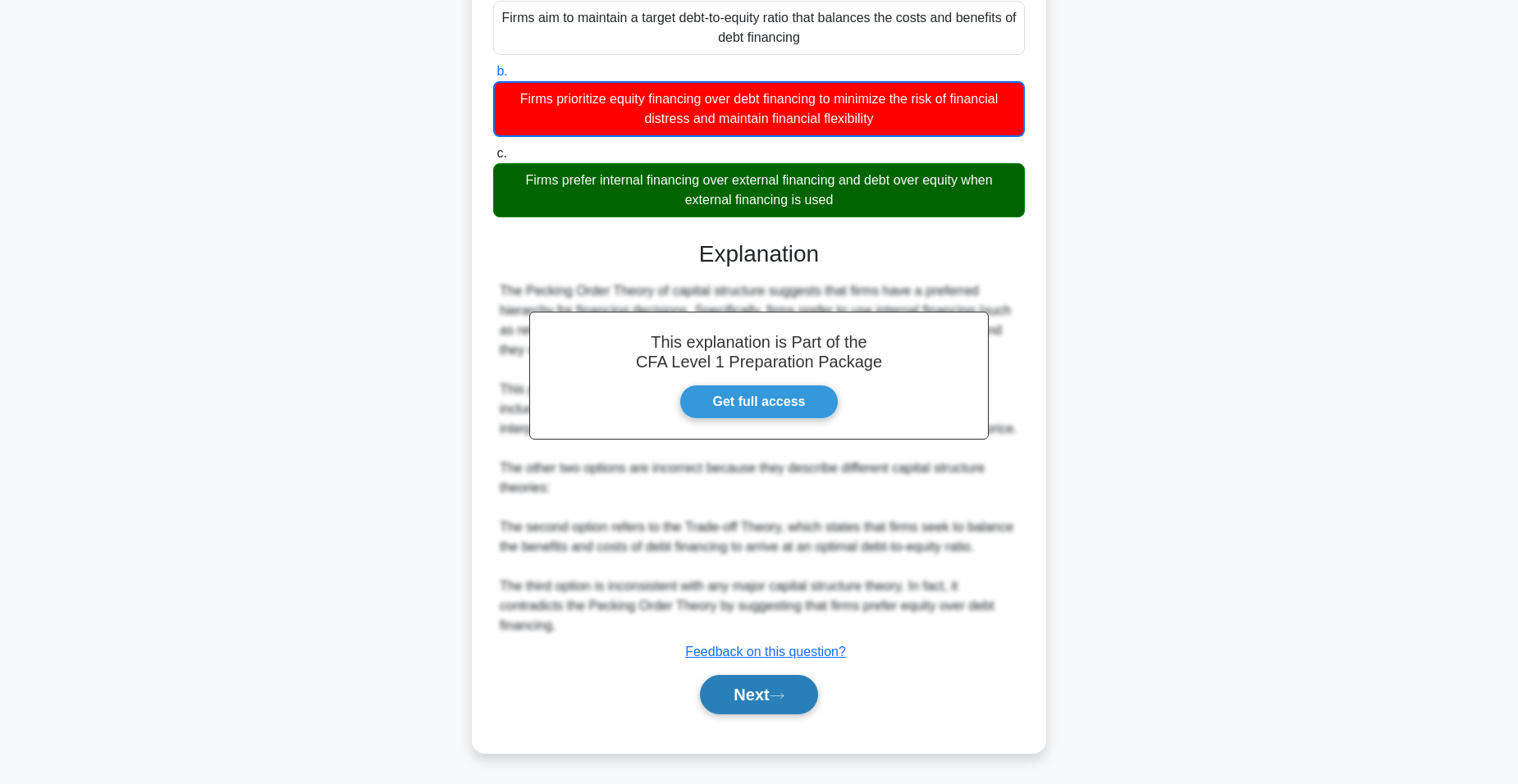
click at [771, 684] on button "Next" at bounding box center [759, 694] width 117 height 39
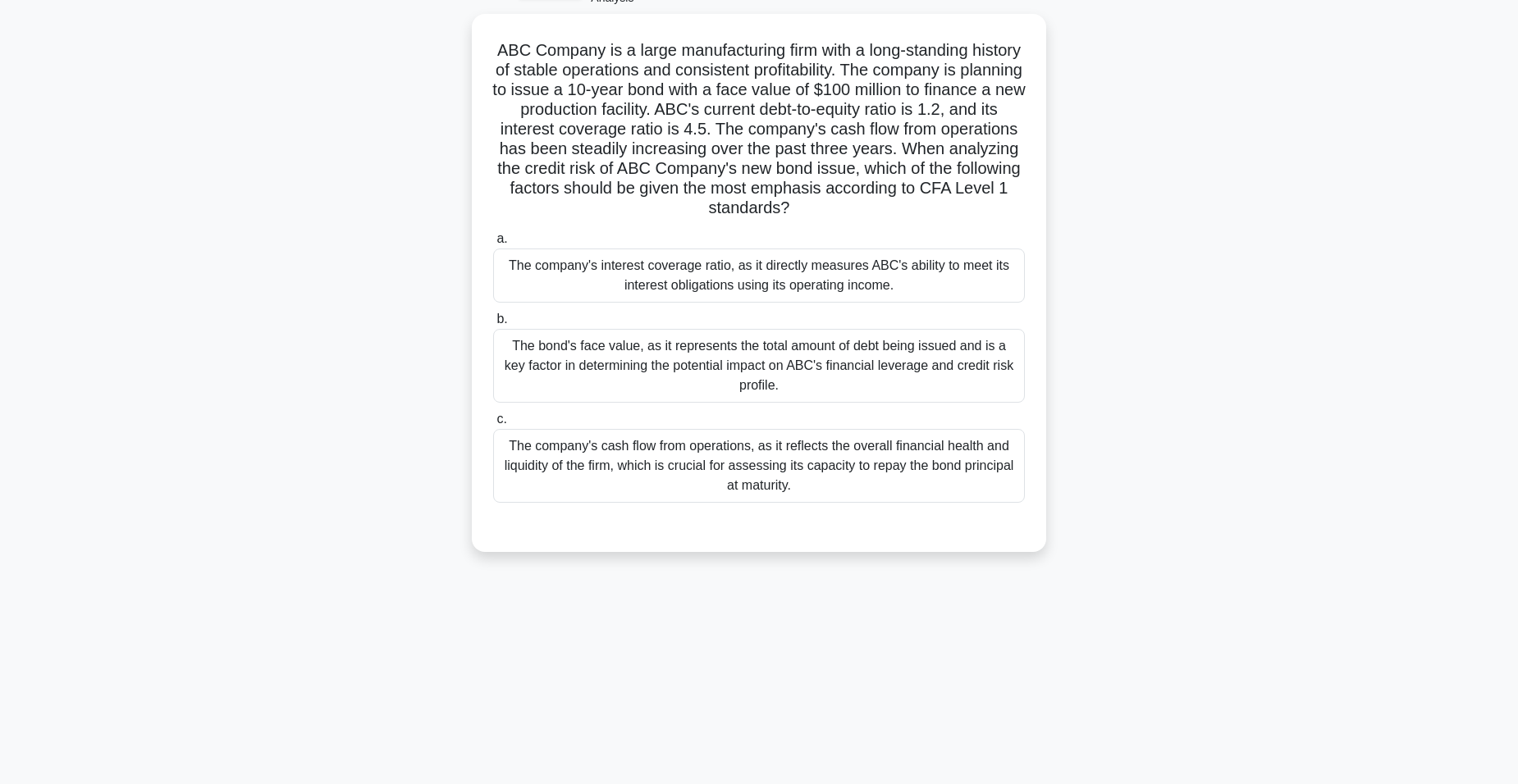
scroll to position [102, 0]
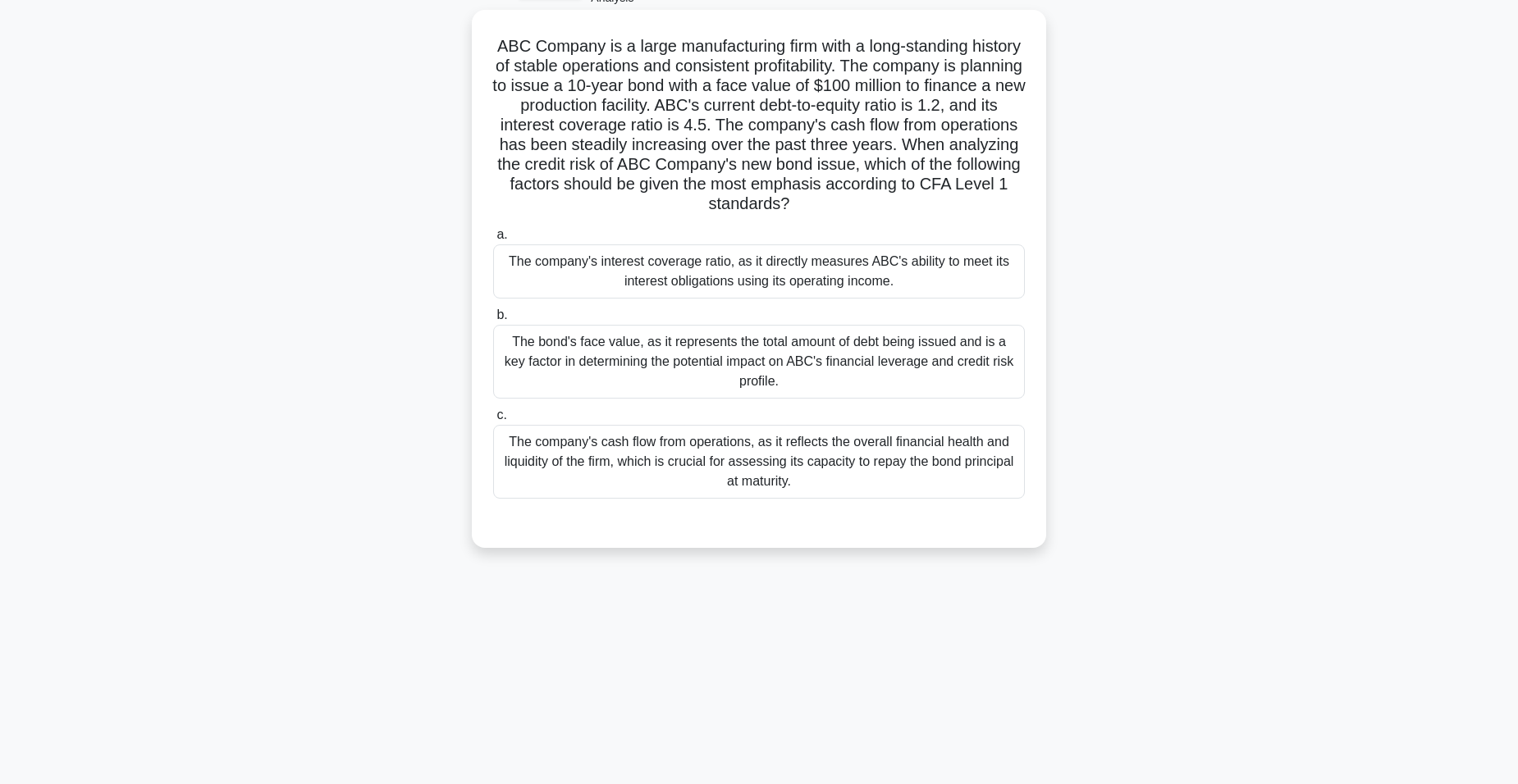
drag, startPoint x: 899, startPoint y: 226, endPoint x: 891, endPoint y: 252, distance: 27.2
click at [899, 227] on label "a. The company's interest coverage ratio, as it directly measures ABC's ability…" at bounding box center [759, 262] width 532 height 74
click at [493, 230] on input "a. The company's interest coverage ratio, as it directly measures ABC's ability…" at bounding box center [493, 235] width 0 height 11
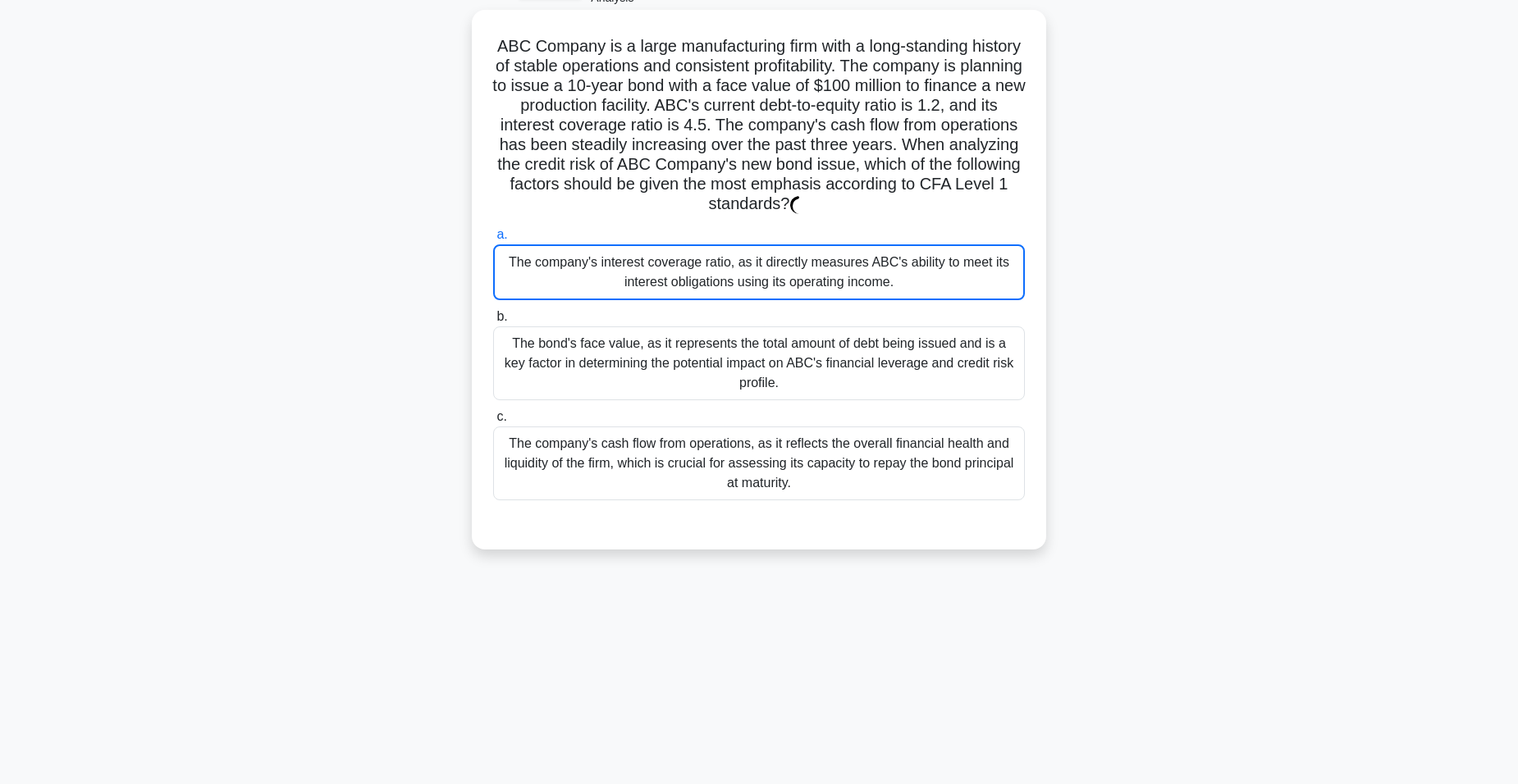
click at [887, 263] on div "The company's interest coverage ratio, as it directly measures ABC's ability to…" at bounding box center [759, 272] width 532 height 56
click at [493, 241] on input "a. The company's interest coverage ratio, as it directly measures ABC's ability…" at bounding box center [493, 235] width 0 height 11
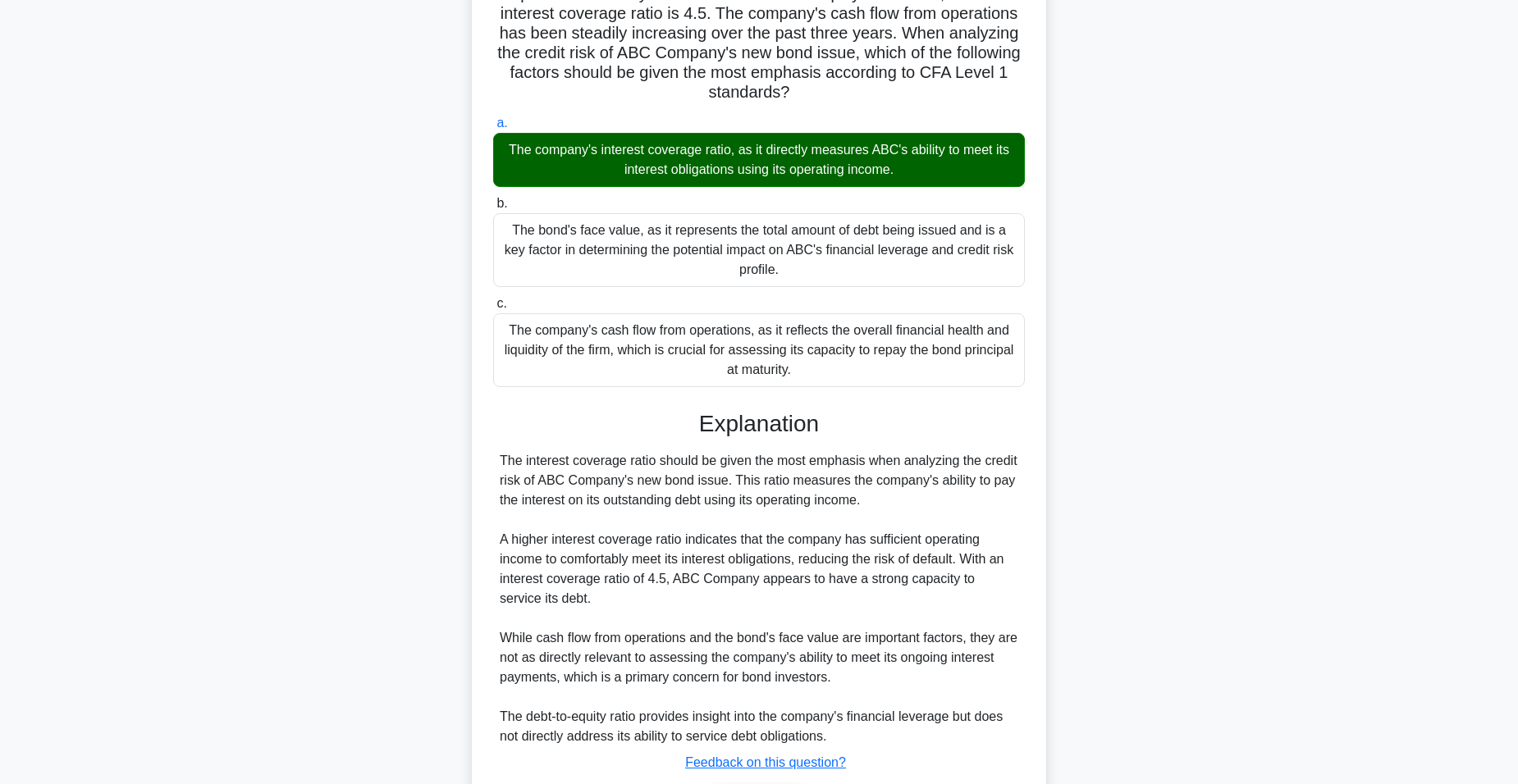
scroll to position [325, 0]
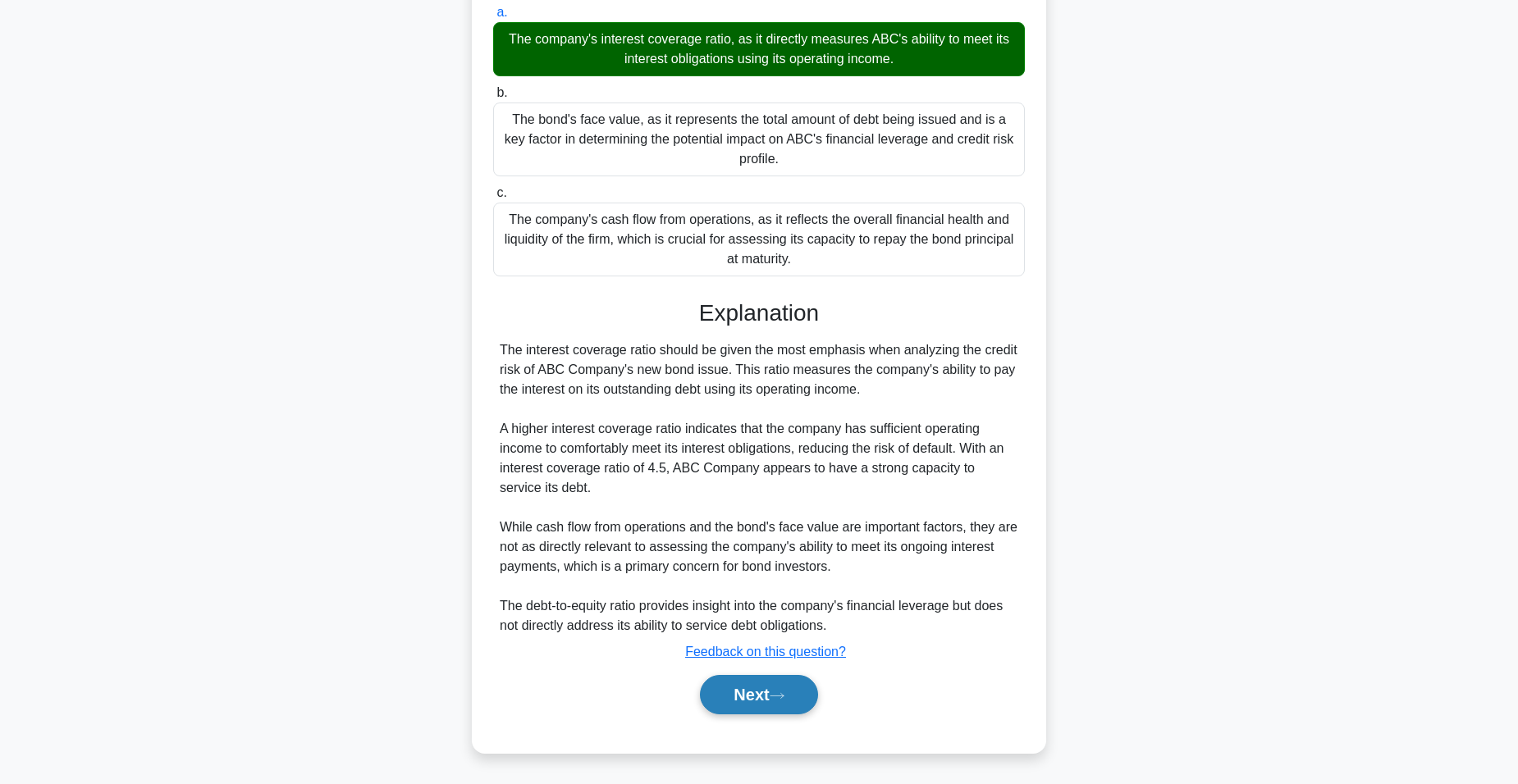
click at [760, 704] on button "Next" at bounding box center [759, 694] width 117 height 39
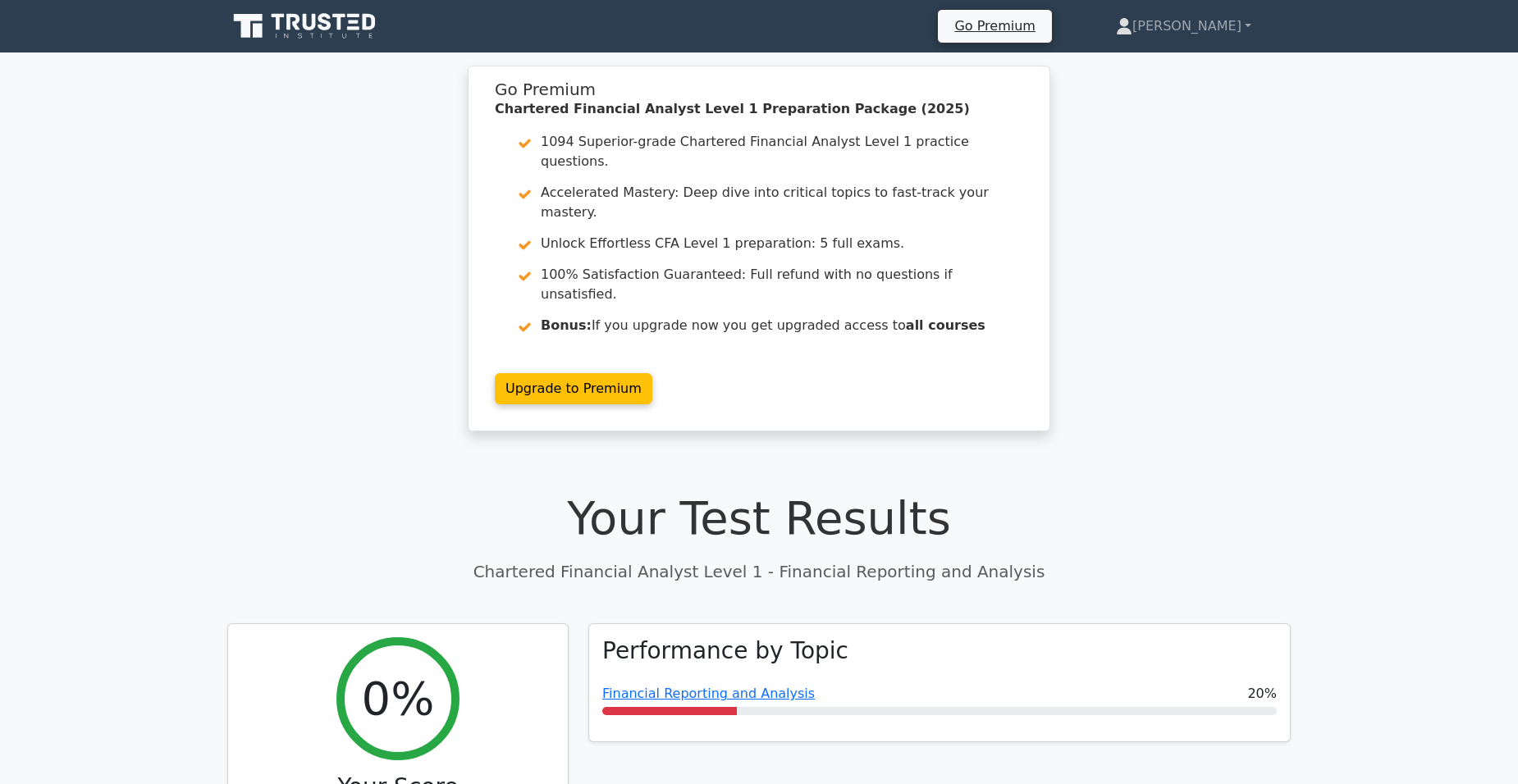
click at [342, 20] on icon at bounding box center [306, 26] width 157 height 32
